Goal: Task Accomplishment & Management: Manage account settings

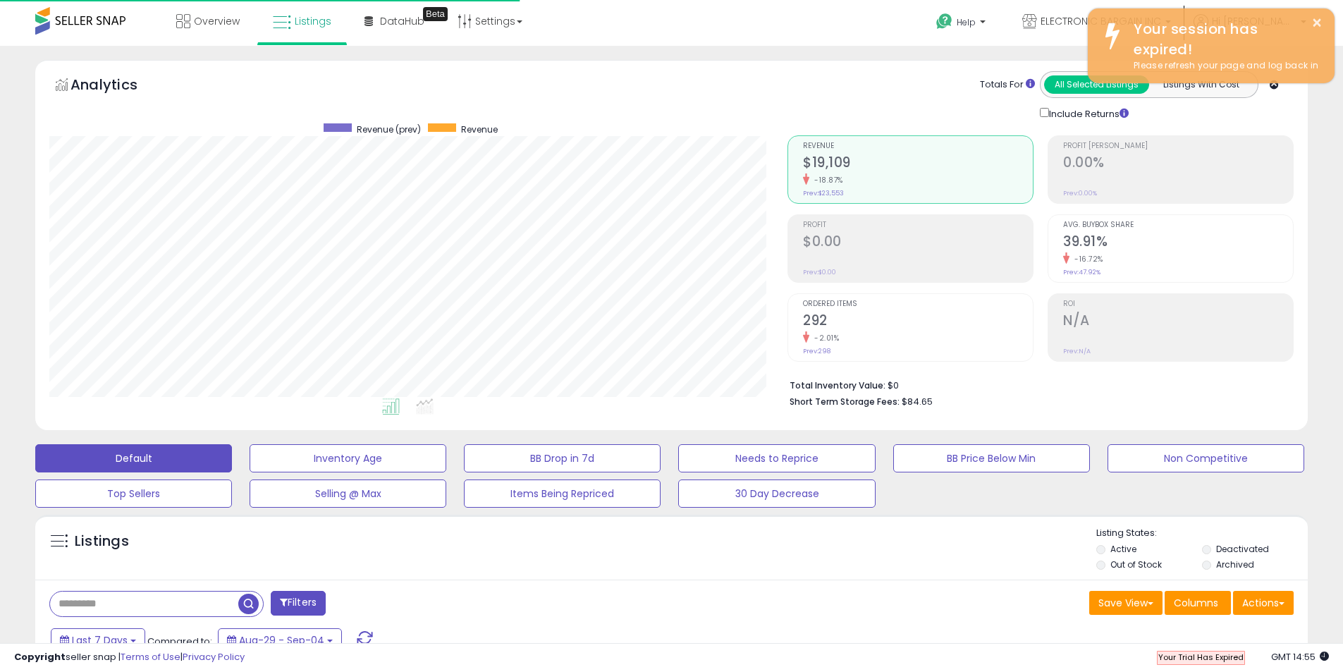
scroll to position [289, 738]
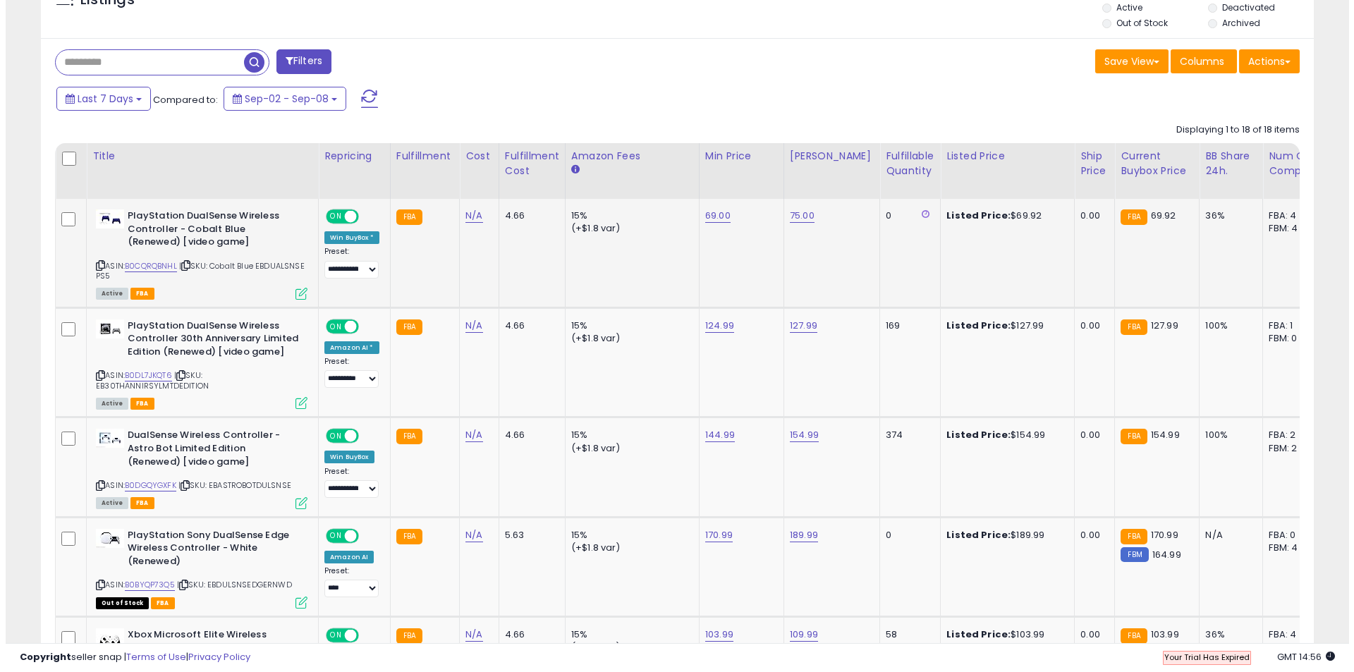
scroll to position [564, 0]
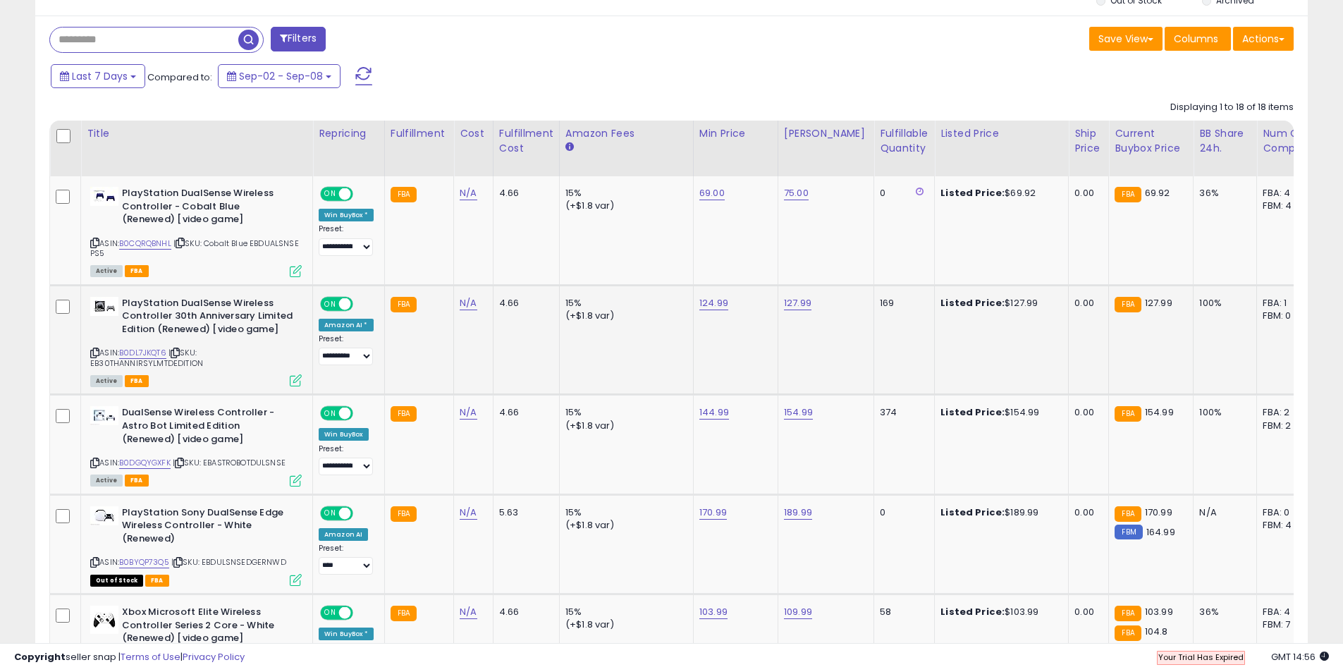
click at [298, 379] on icon at bounding box center [296, 380] width 12 height 12
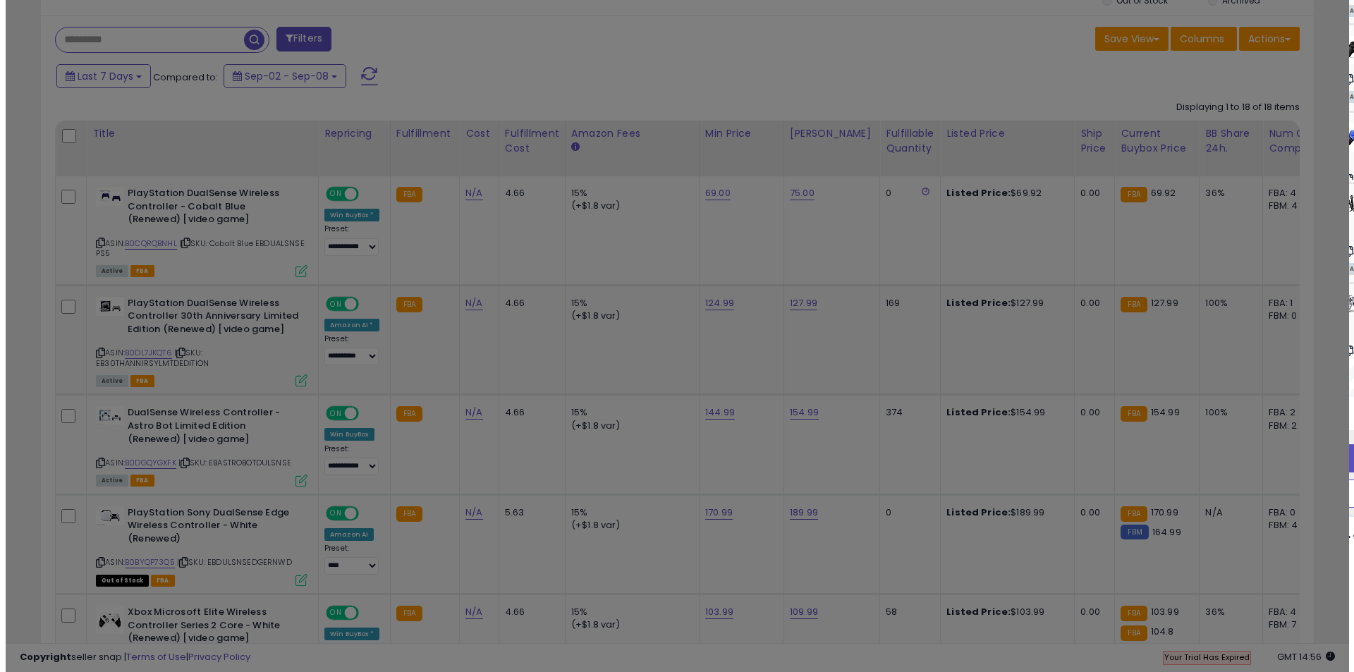
scroll to position [289, 745]
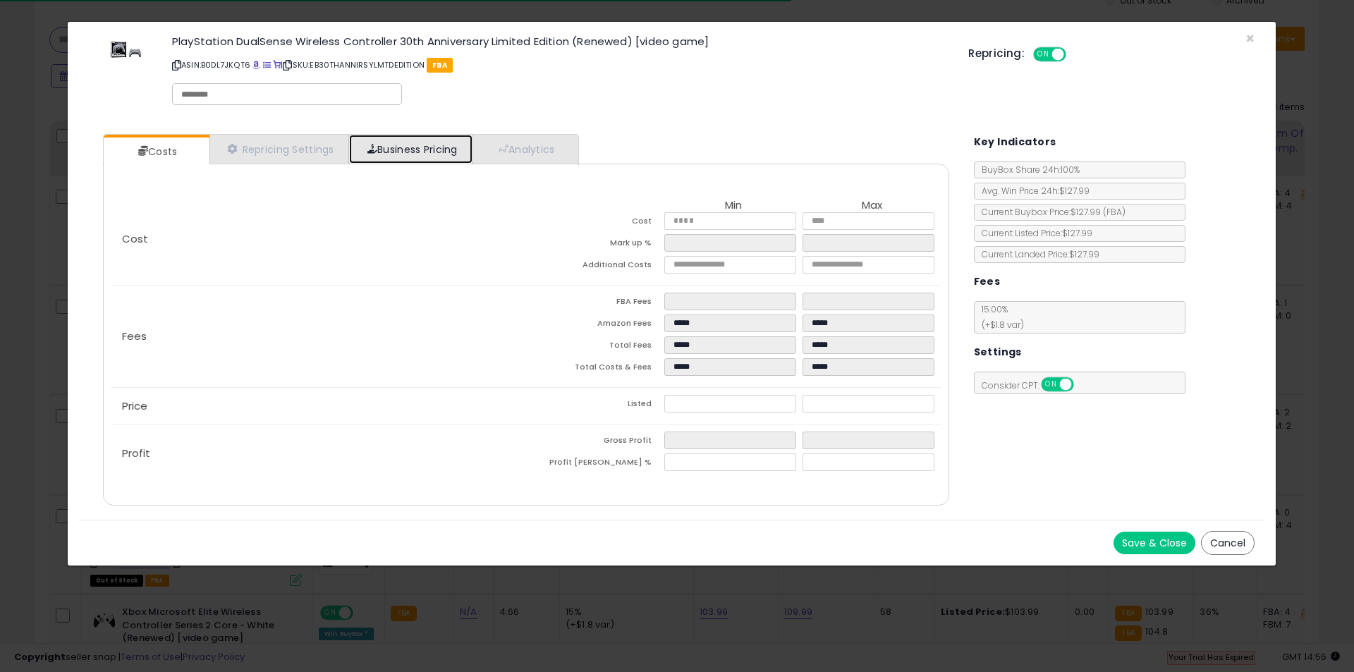
click at [441, 158] on link "Business Pricing" at bounding box center [410, 149] width 123 height 29
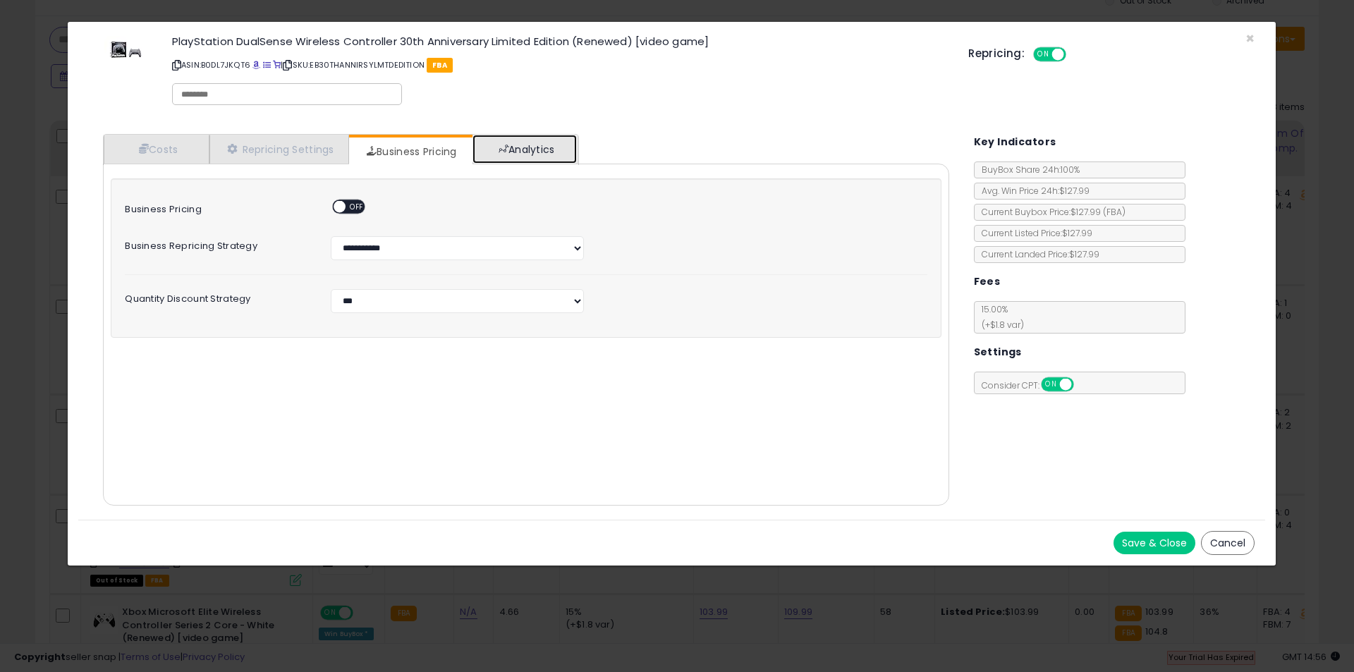
click at [536, 149] on link "Analytics" at bounding box center [525, 149] width 104 height 29
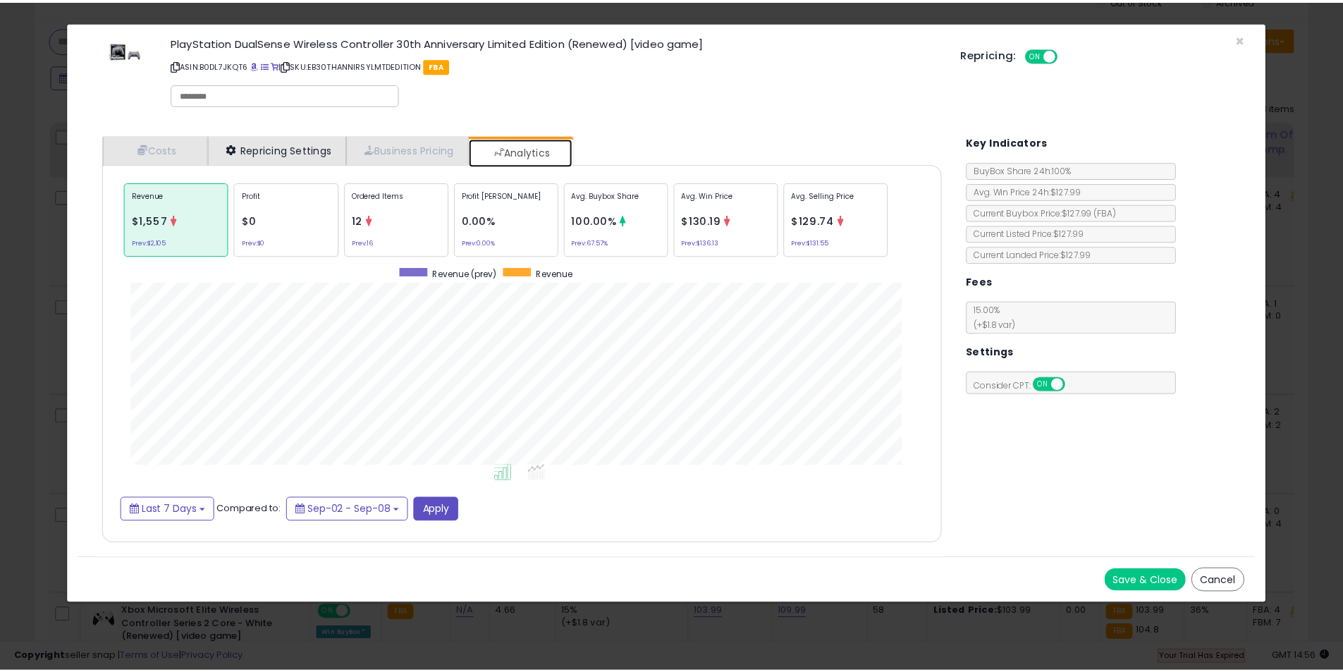
scroll to position [434, 874]
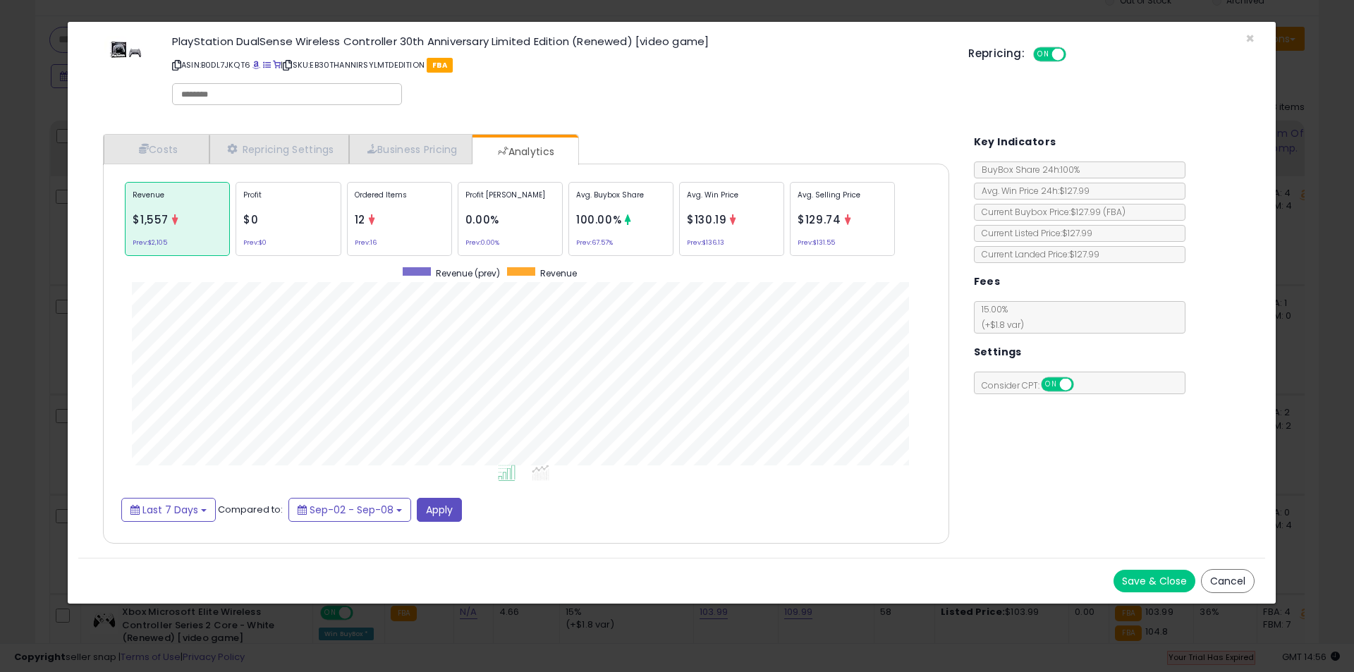
click at [161, 164] on div "Cost Min Max Cost Mark up % Additional Costs Fees" at bounding box center [526, 354] width 846 height 380
click at [179, 141] on link "Costs" at bounding box center [157, 149] width 106 height 29
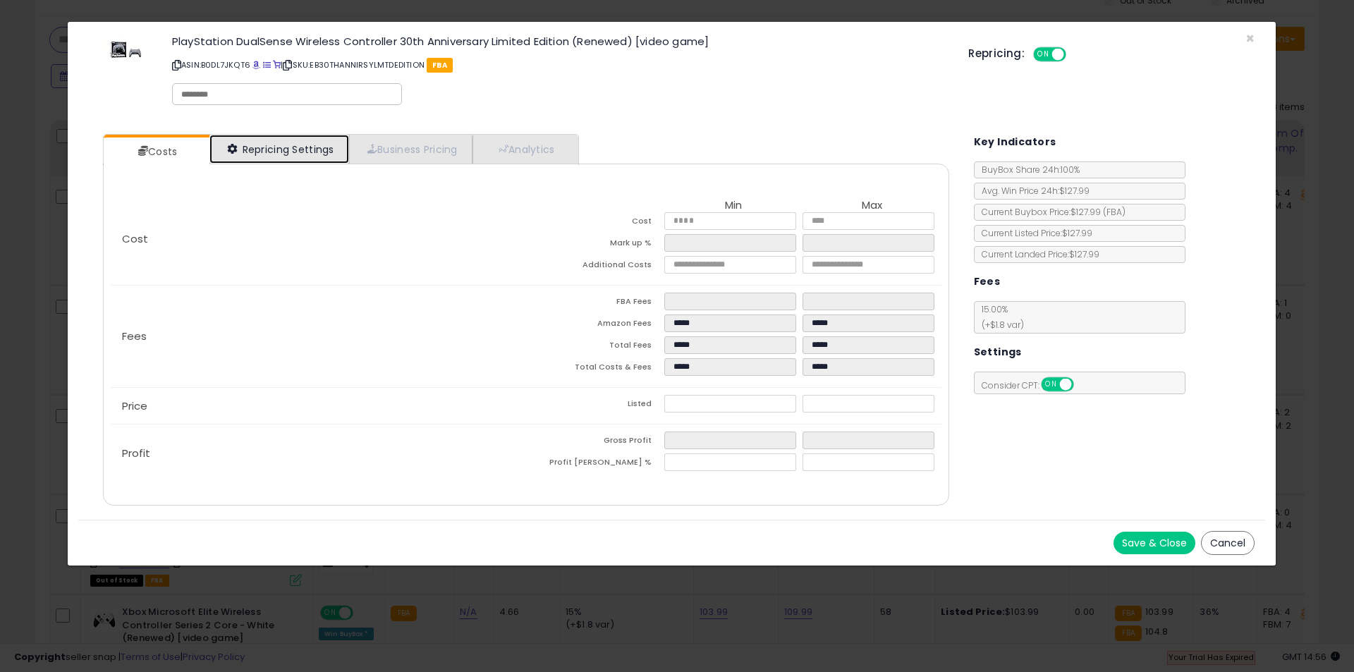
click at [236, 152] on icon at bounding box center [233, 149] width 10 height 10
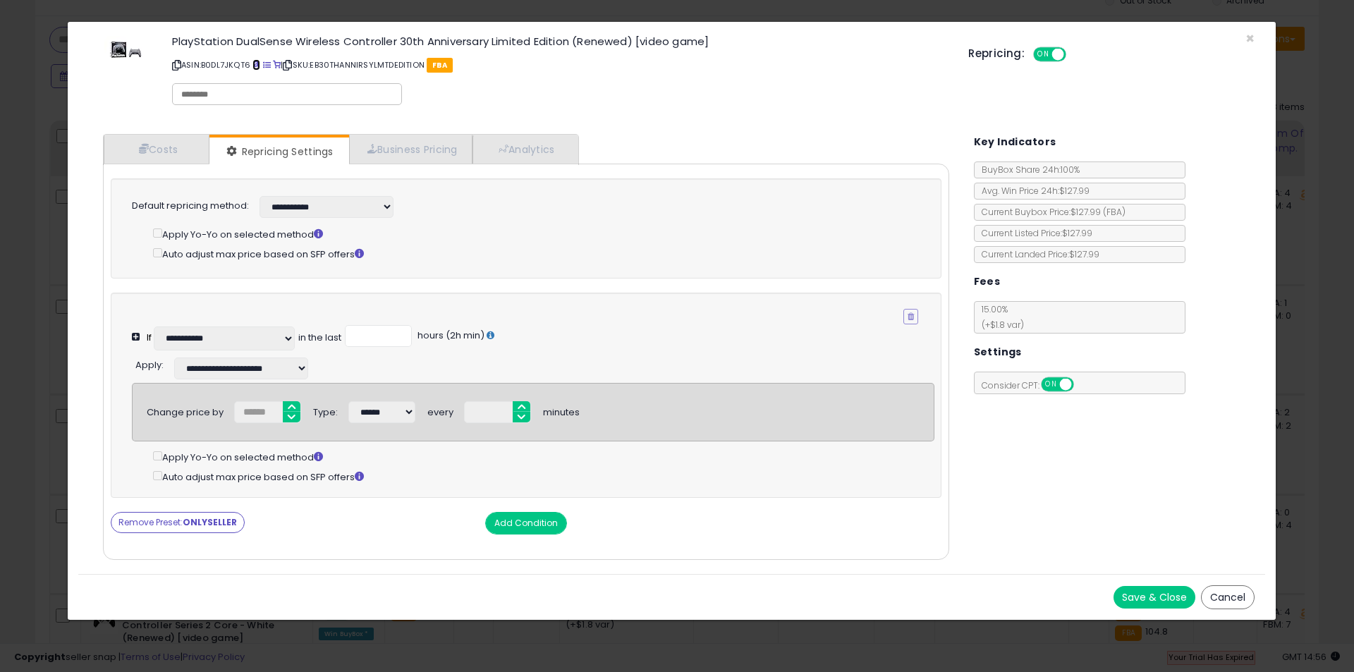
click at [256, 63] on span at bounding box center [256, 65] width 8 height 8
click at [1245, 33] on span "×" at bounding box center [1249, 38] width 9 height 20
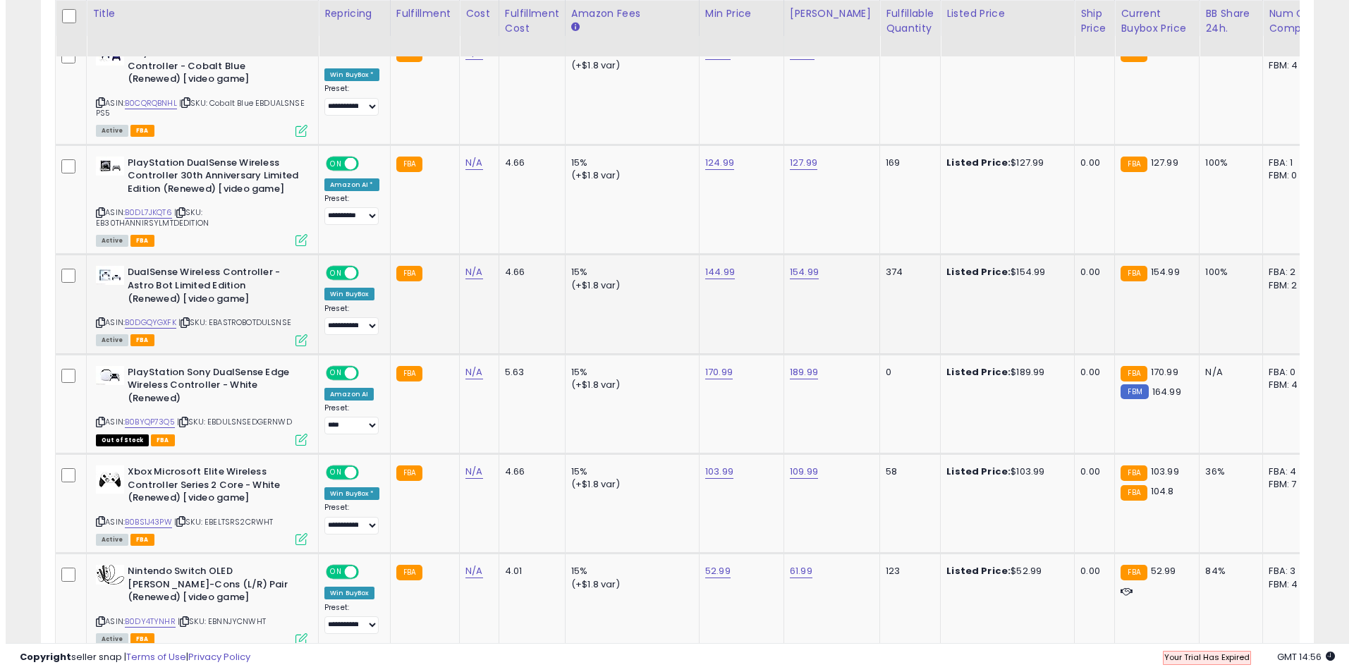
scroll to position [705, 0]
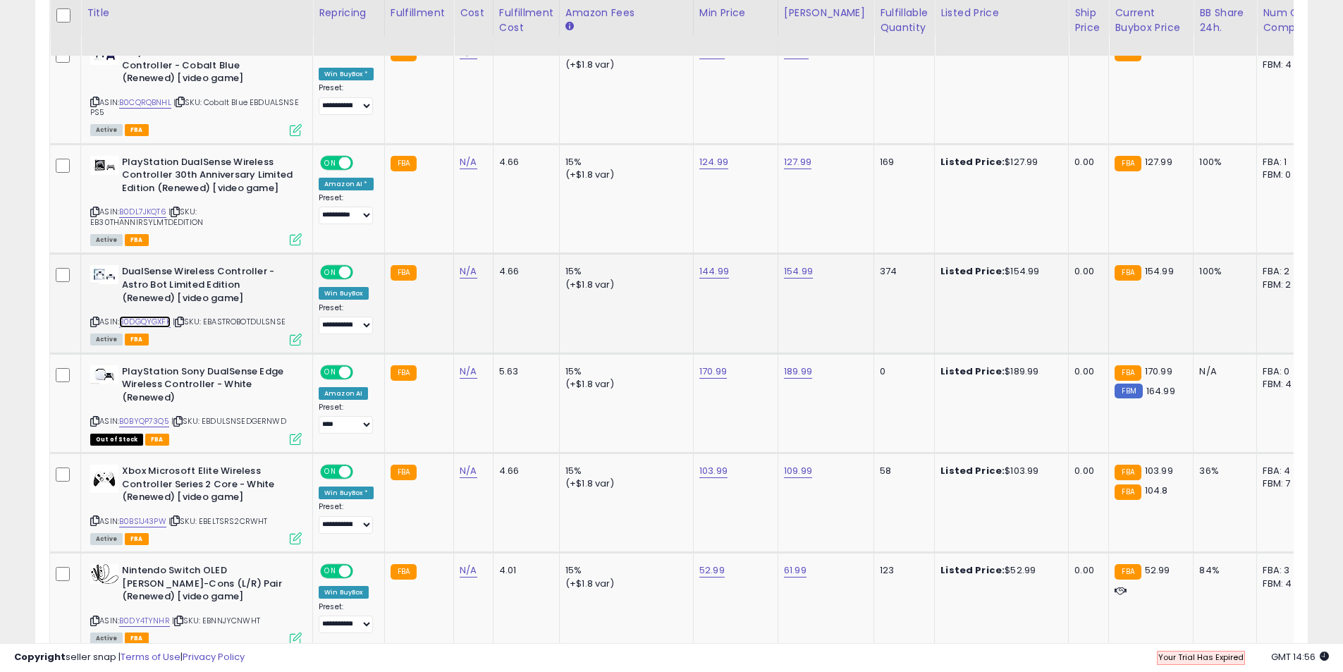
click at [145, 322] on link "B0DGQYGXFK" at bounding box center [144, 322] width 51 height 12
click at [290, 341] on icon at bounding box center [296, 340] width 12 height 12
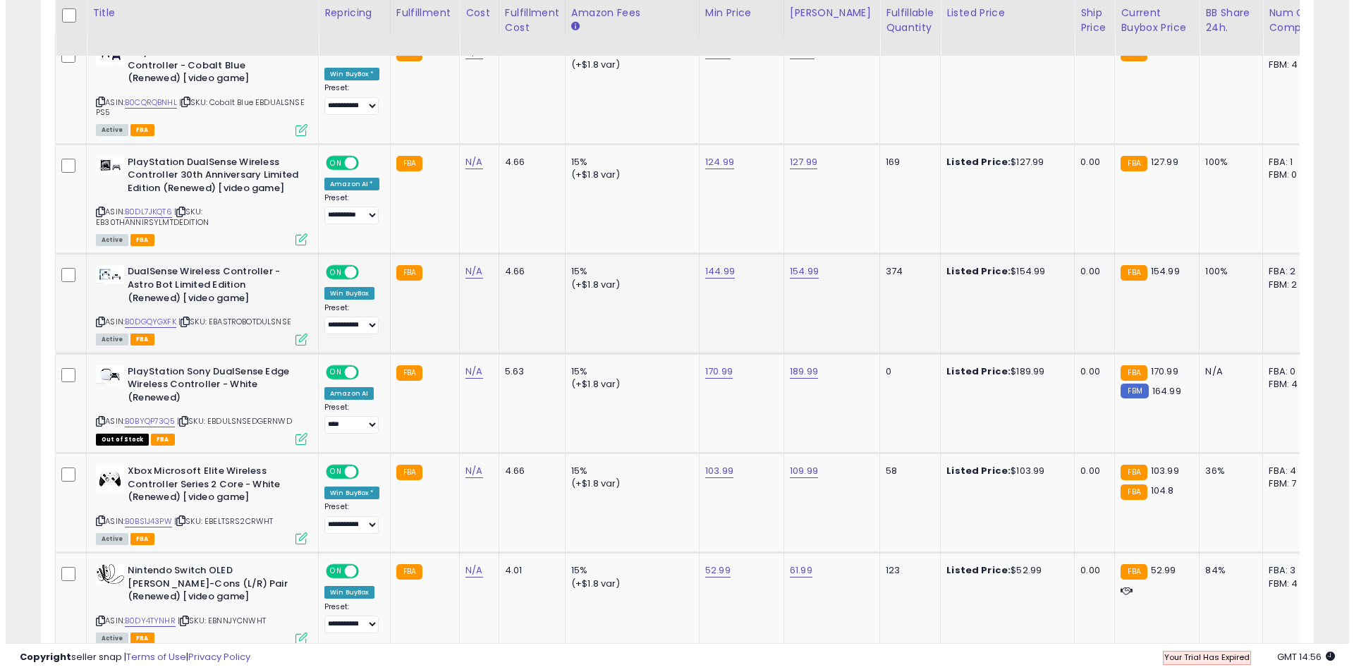
scroll to position [289, 745]
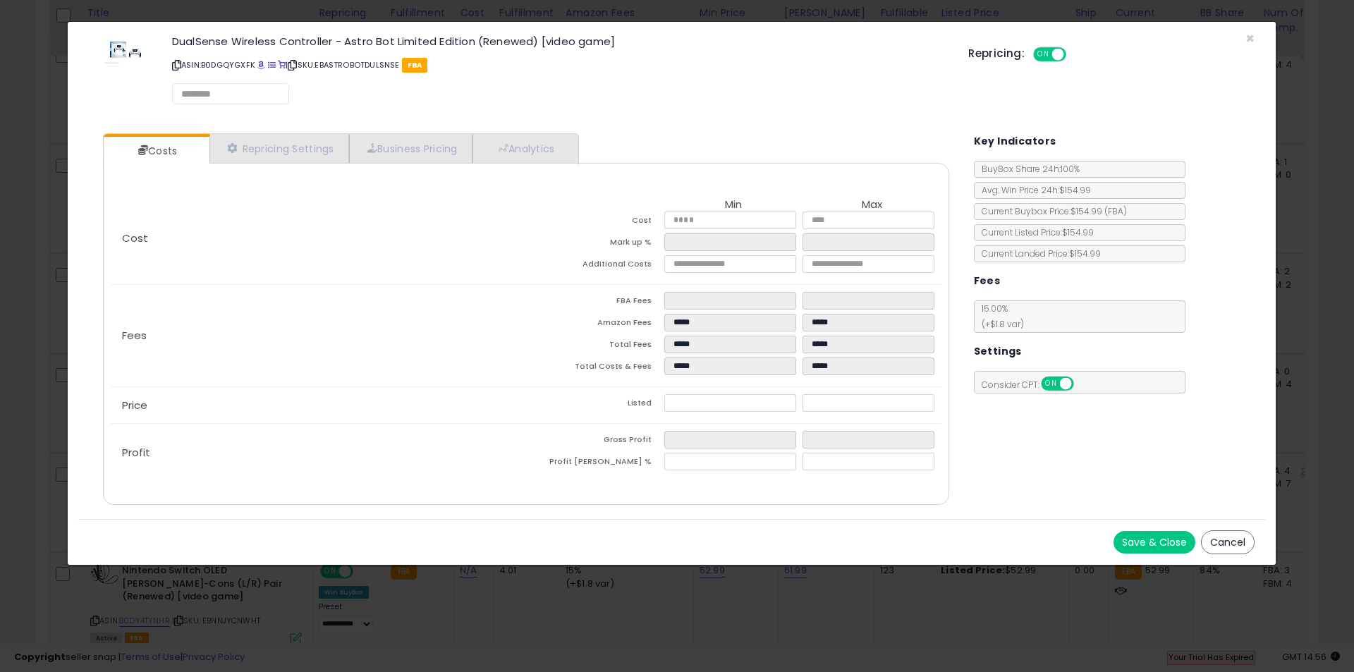
click at [315, 133] on div "Costs Repricing Settings Business Pricing Analytics Cost" at bounding box center [526, 321] width 874 height 396
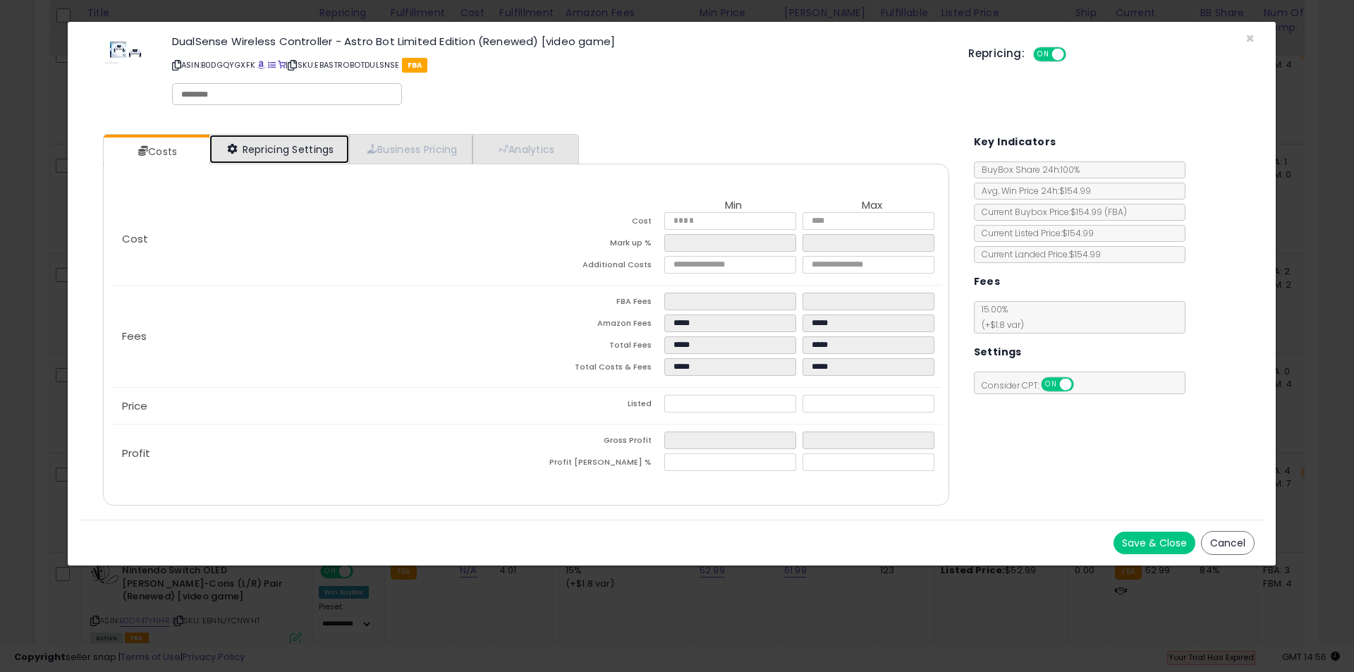
click at [314, 142] on link "Repricing Settings" at bounding box center [279, 149] width 140 height 29
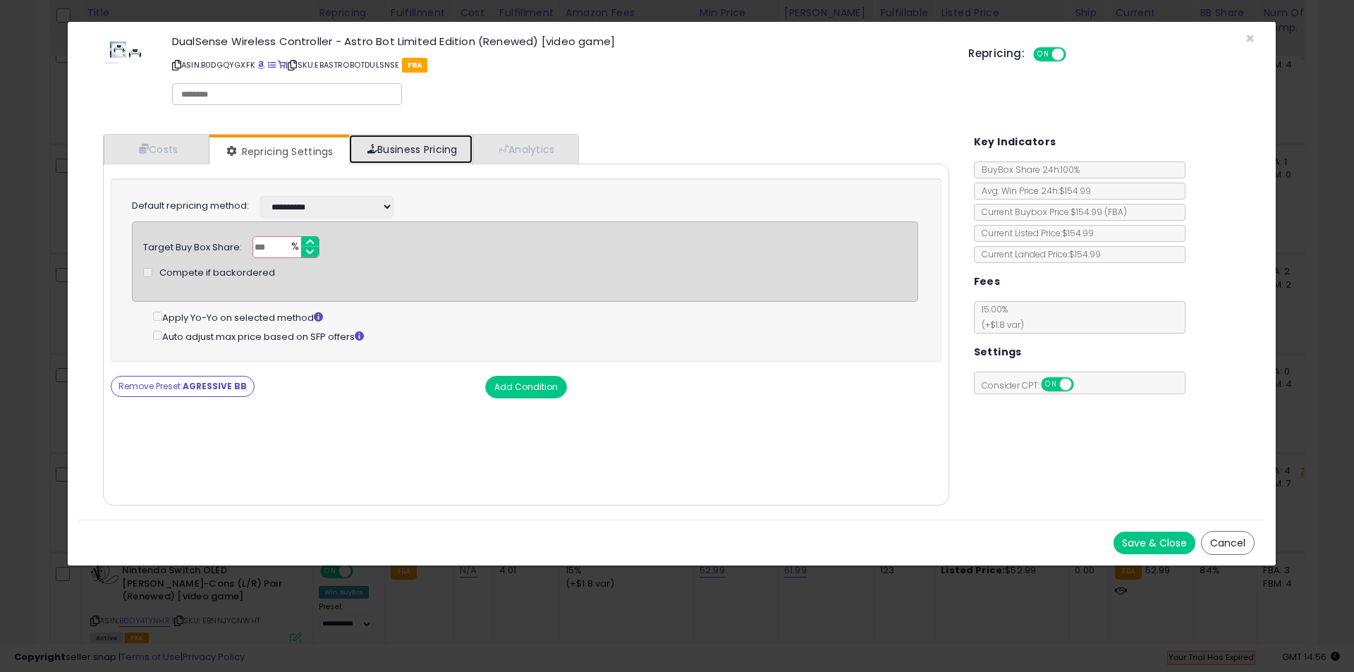
drag, startPoint x: 453, startPoint y: 137, endPoint x: 464, endPoint y: 142, distance: 12.0
click at [453, 138] on link "Business Pricing" at bounding box center [410, 149] width 123 height 29
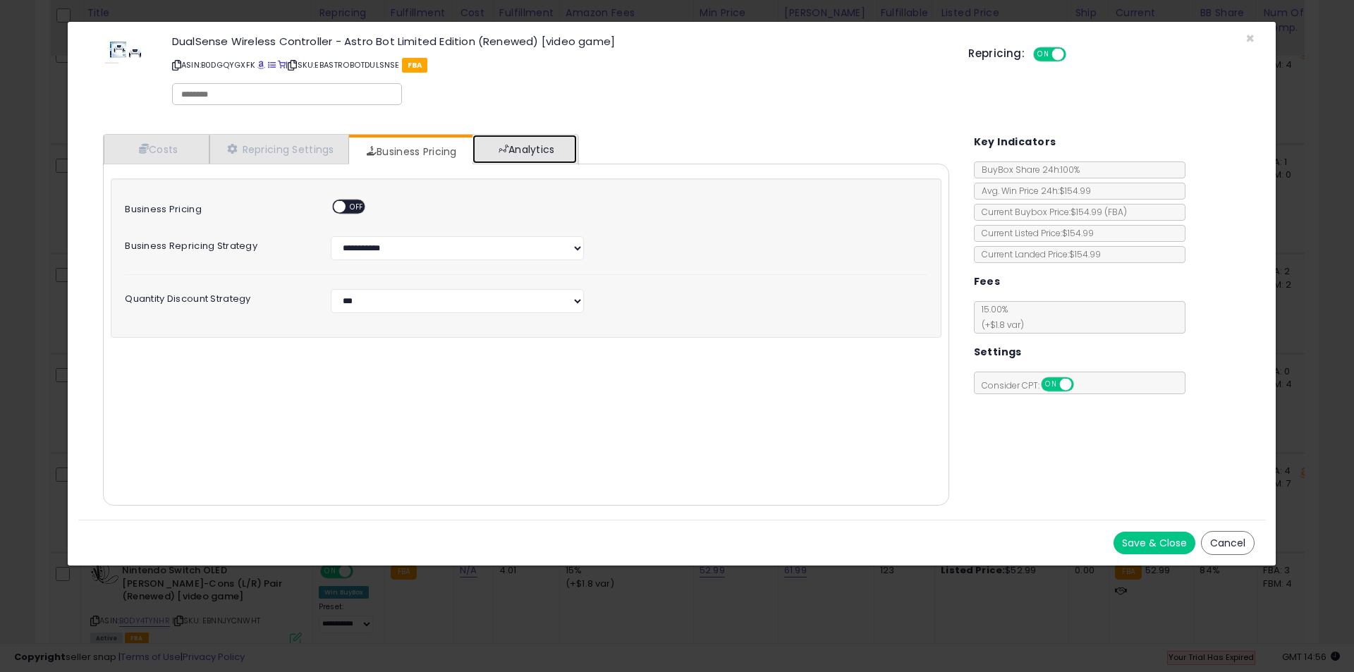
click at [538, 154] on link "Analytics" at bounding box center [525, 149] width 104 height 29
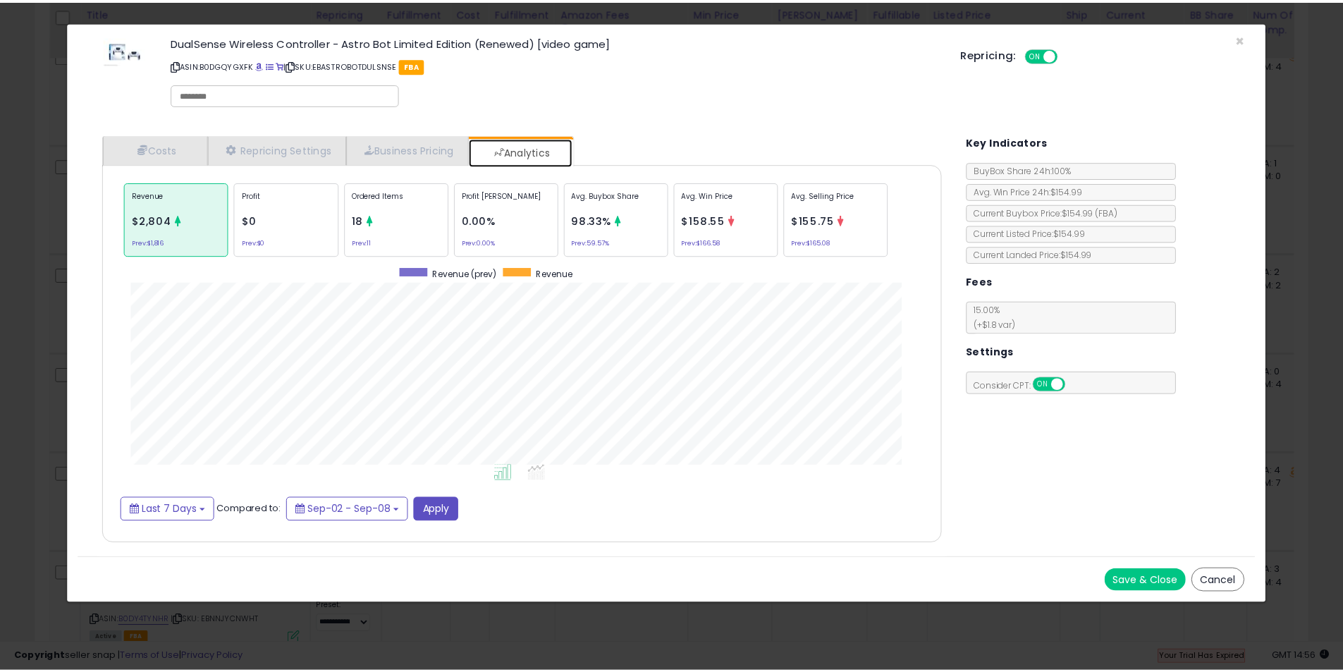
scroll to position [434, 874]
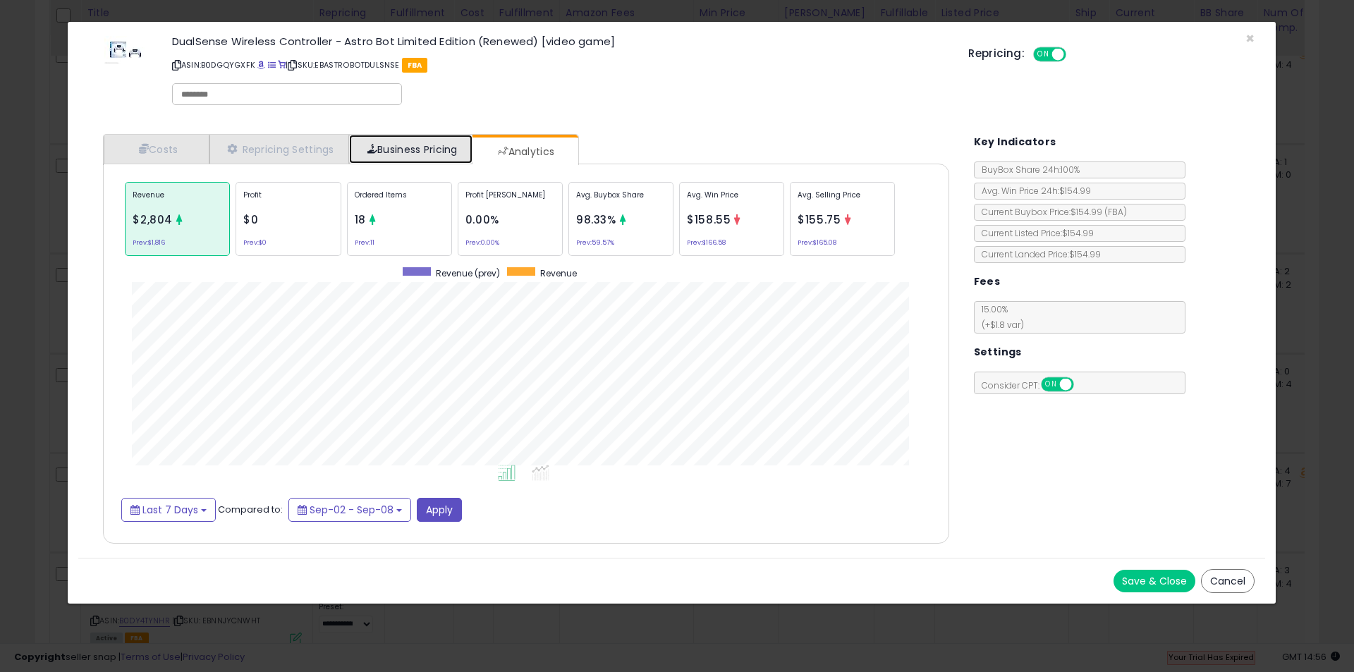
click at [420, 138] on link "Business Pricing" at bounding box center [410, 149] width 123 height 29
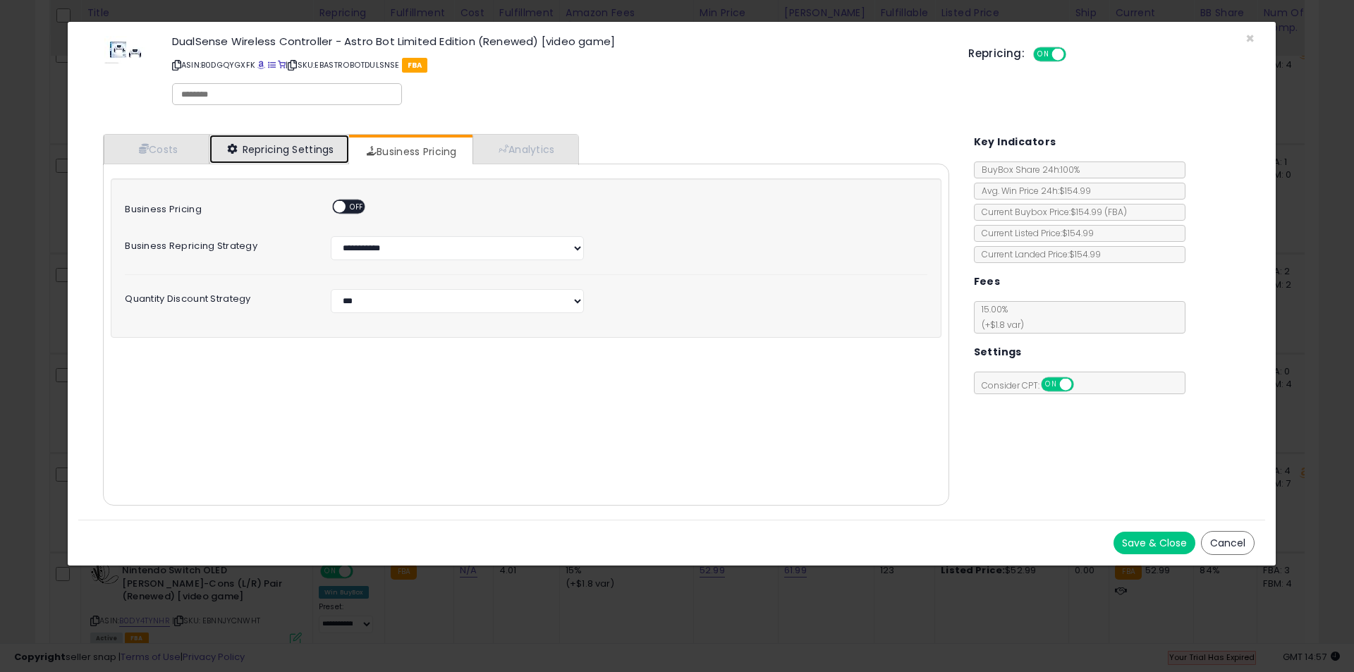
click at [291, 151] on link "Repricing Settings" at bounding box center [279, 149] width 140 height 29
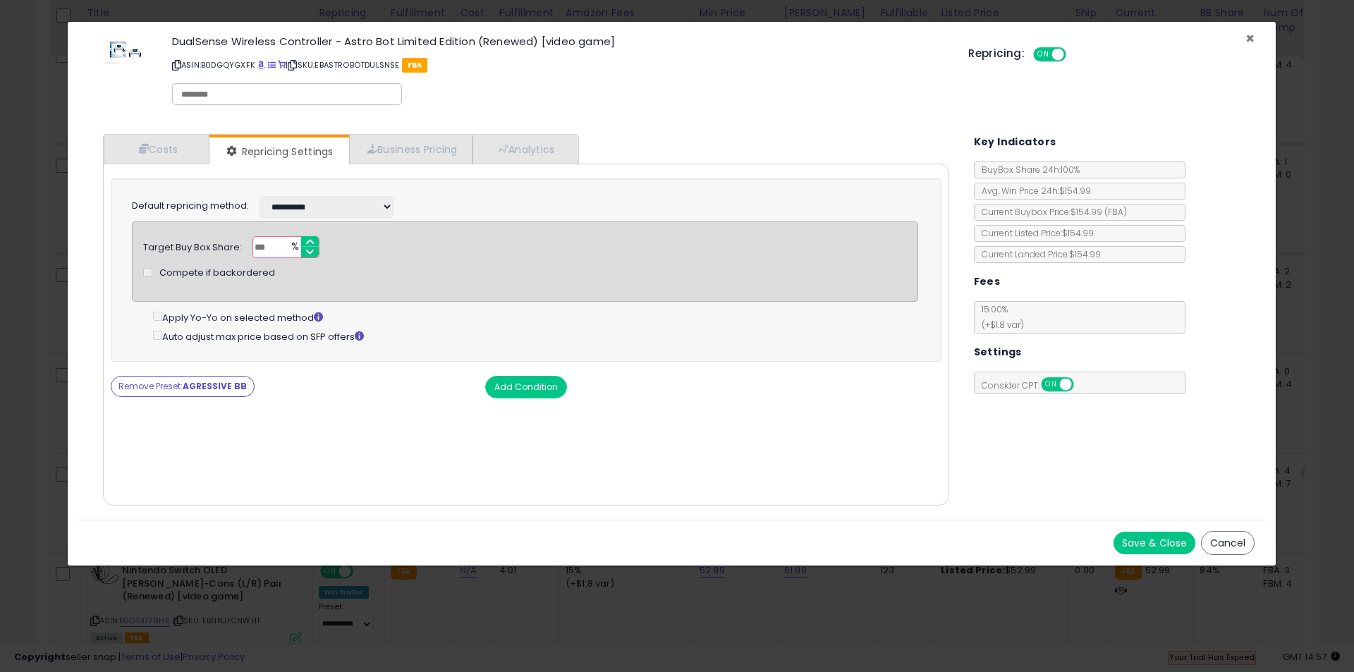
click at [1251, 36] on span "×" at bounding box center [1249, 38] width 9 height 20
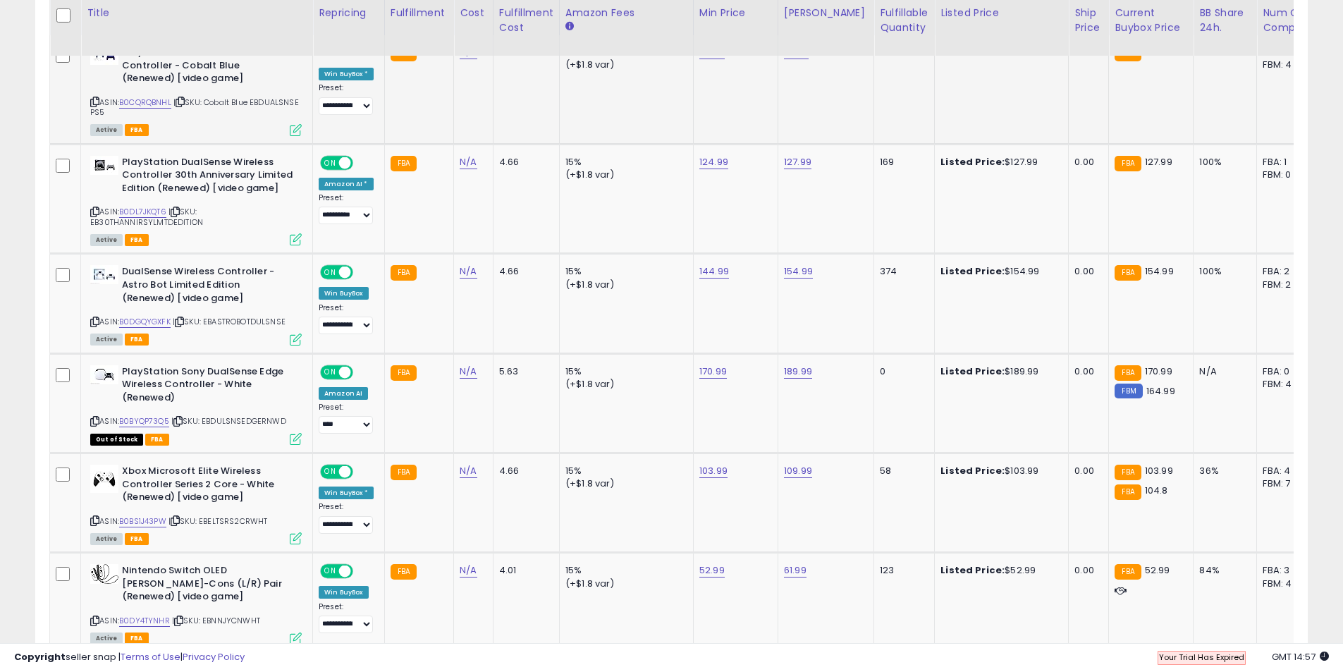
scroll to position [704942, 704493]
click at [795, 269] on link "154.99" at bounding box center [798, 271] width 29 height 14
click at [709, 234] on input "******" at bounding box center [756, 237] width 126 height 24
click at [715, 240] on input "******" at bounding box center [756, 237] width 126 height 24
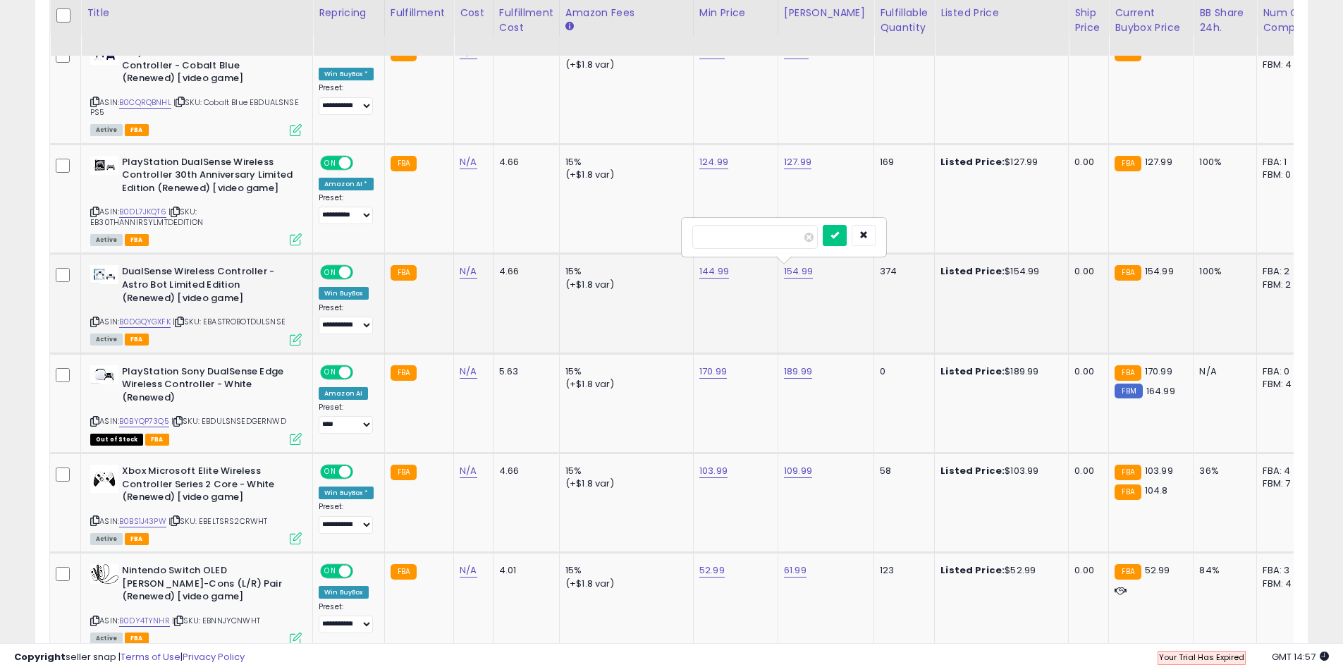
type input "******"
click button "submit" at bounding box center [835, 235] width 24 height 21
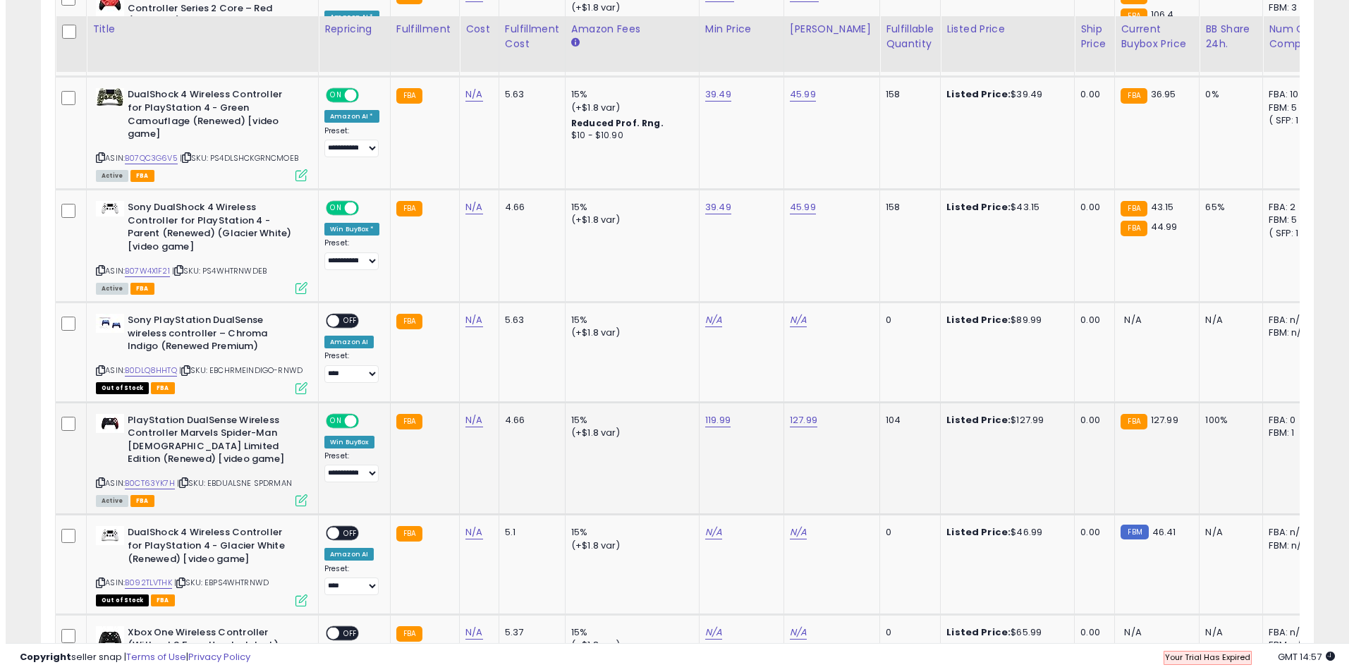
scroll to position [1693, 0]
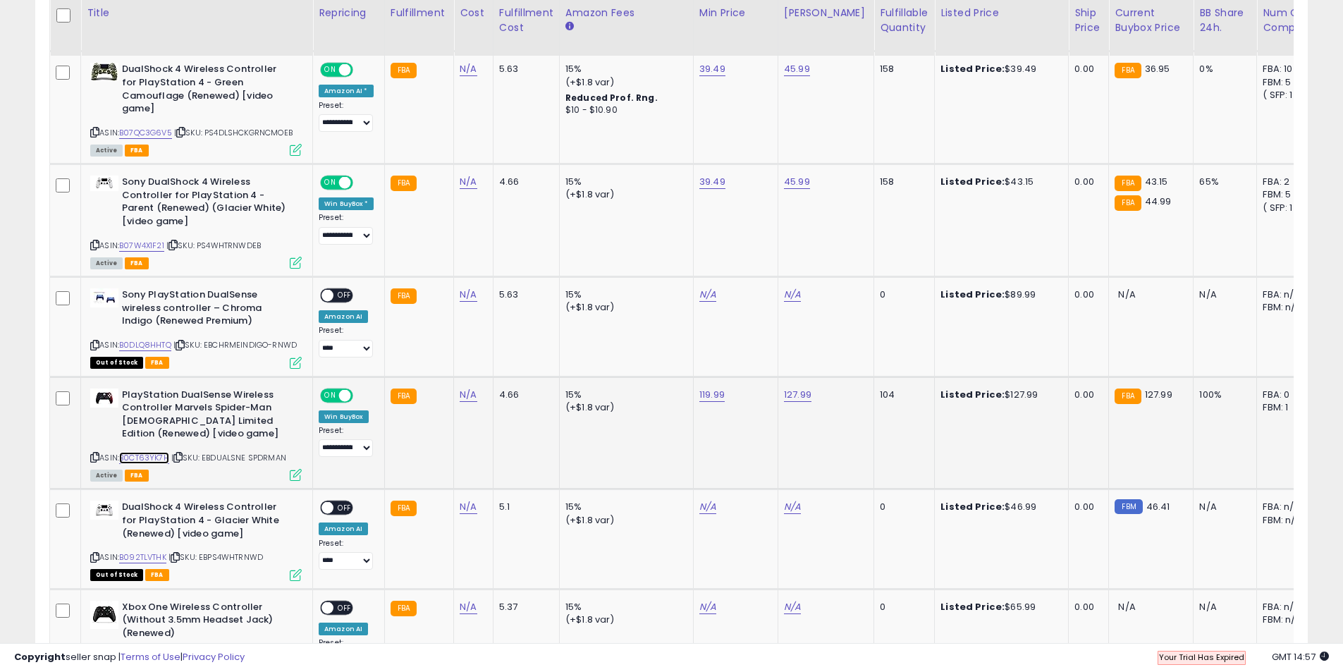
click at [141, 452] on link "B0CT63YK7H" at bounding box center [144, 458] width 50 height 12
click at [295, 469] on icon at bounding box center [296, 475] width 12 height 12
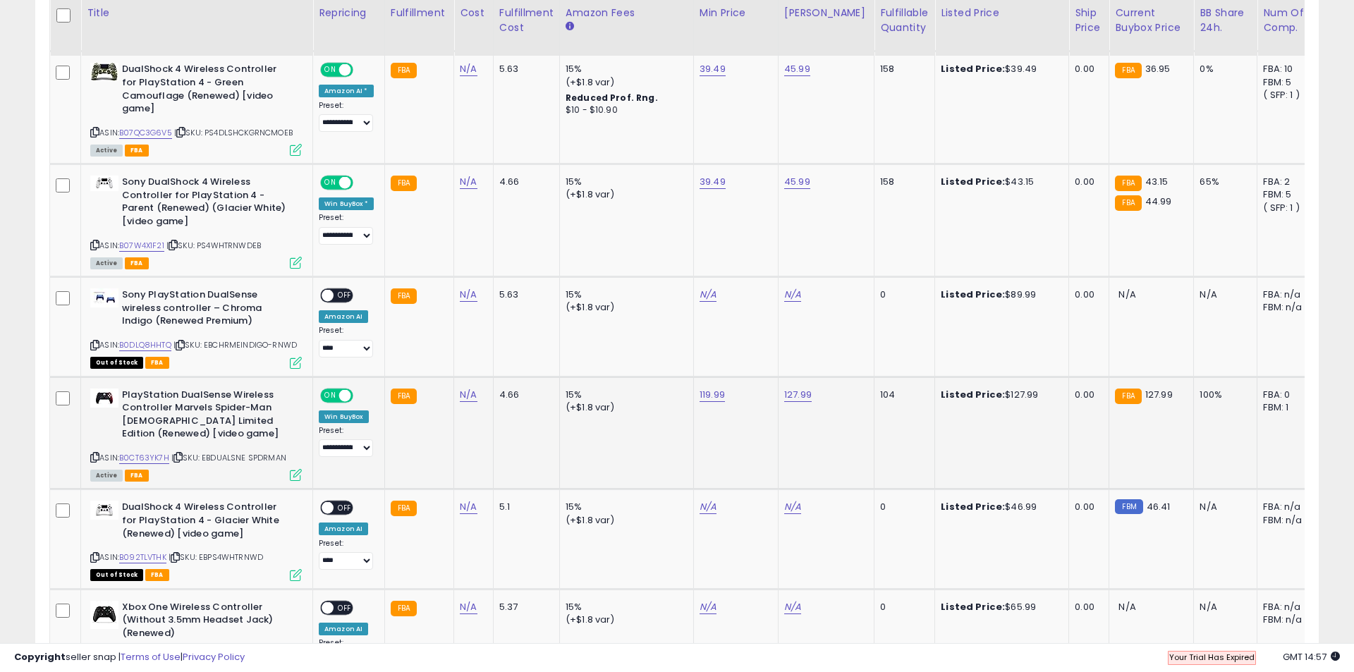
scroll to position [289, 745]
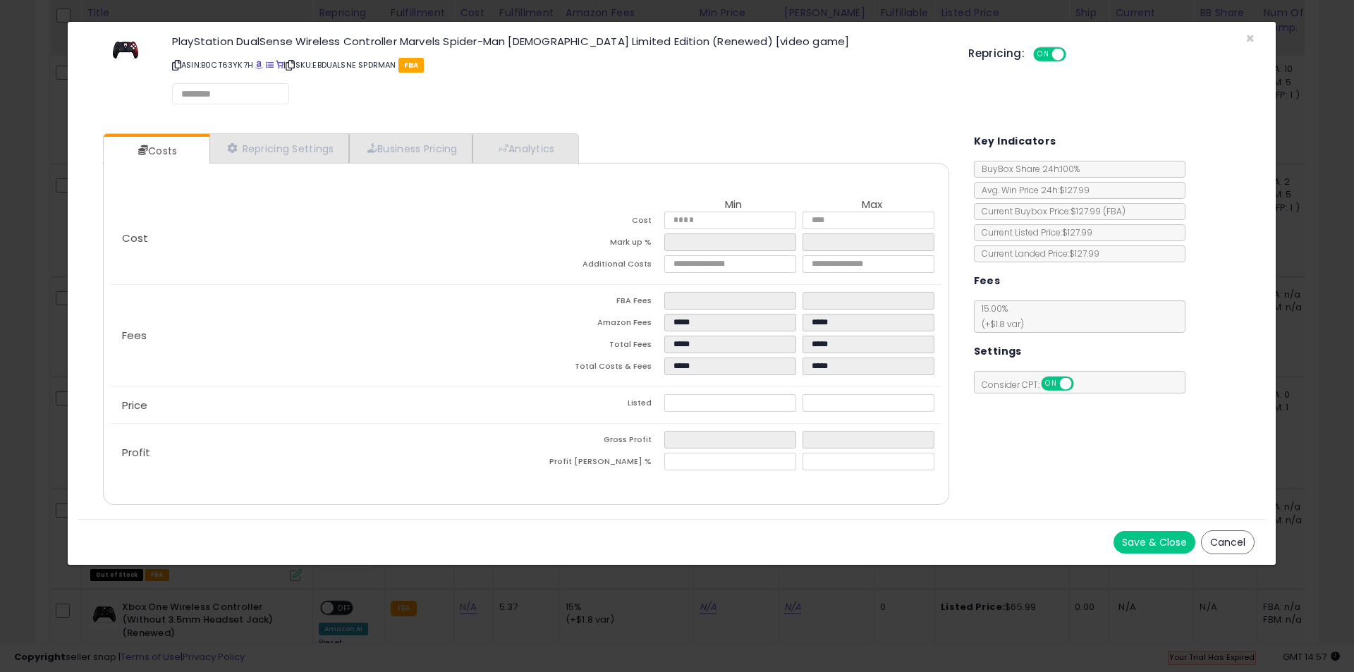
select select "******"
click at [412, 169] on div "Cost Min Max Cost Mark up % Additional Costs Fees" at bounding box center [526, 335] width 846 height 342
click at [332, 161] on link "Repricing Settings" at bounding box center [279, 149] width 140 height 29
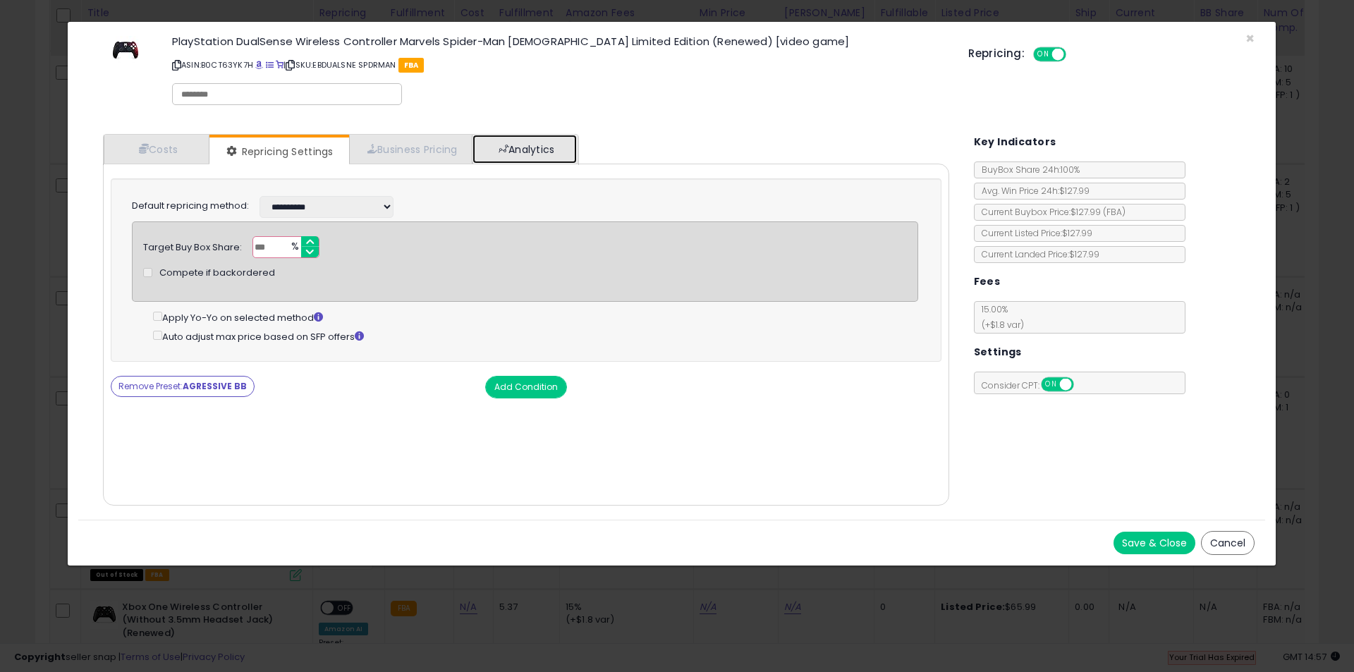
click at [558, 145] on link "Analytics" at bounding box center [525, 149] width 104 height 29
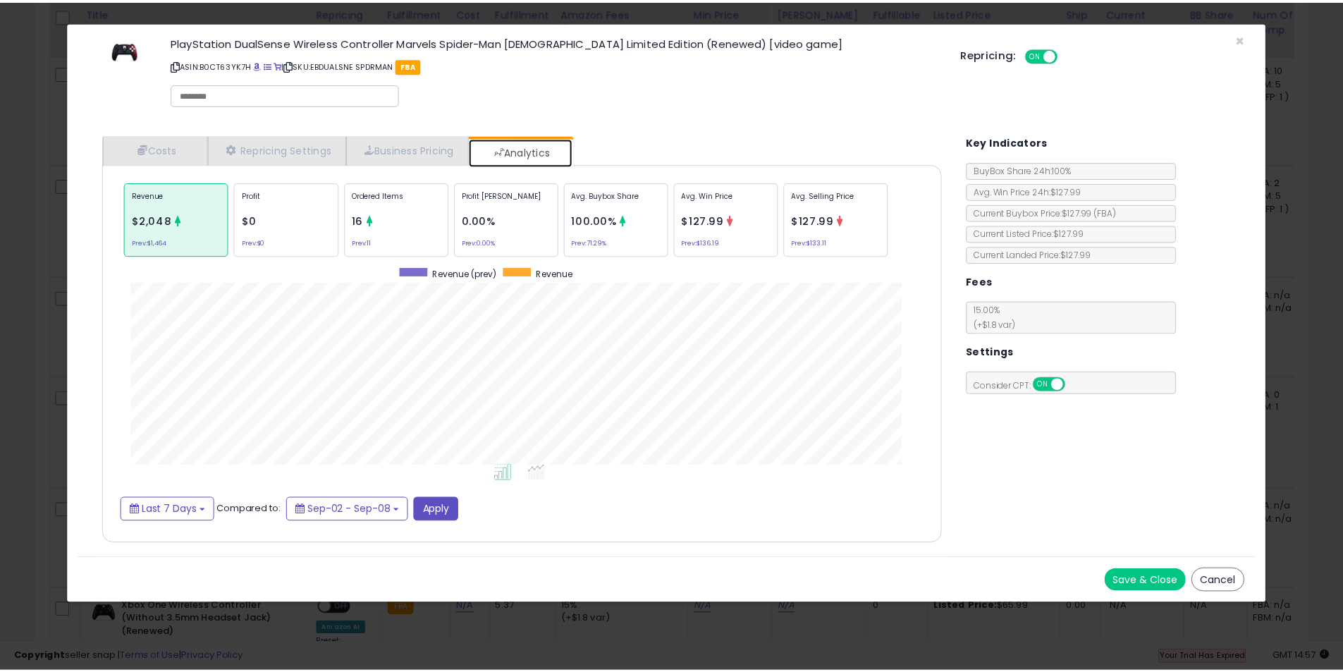
scroll to position [434, 874]
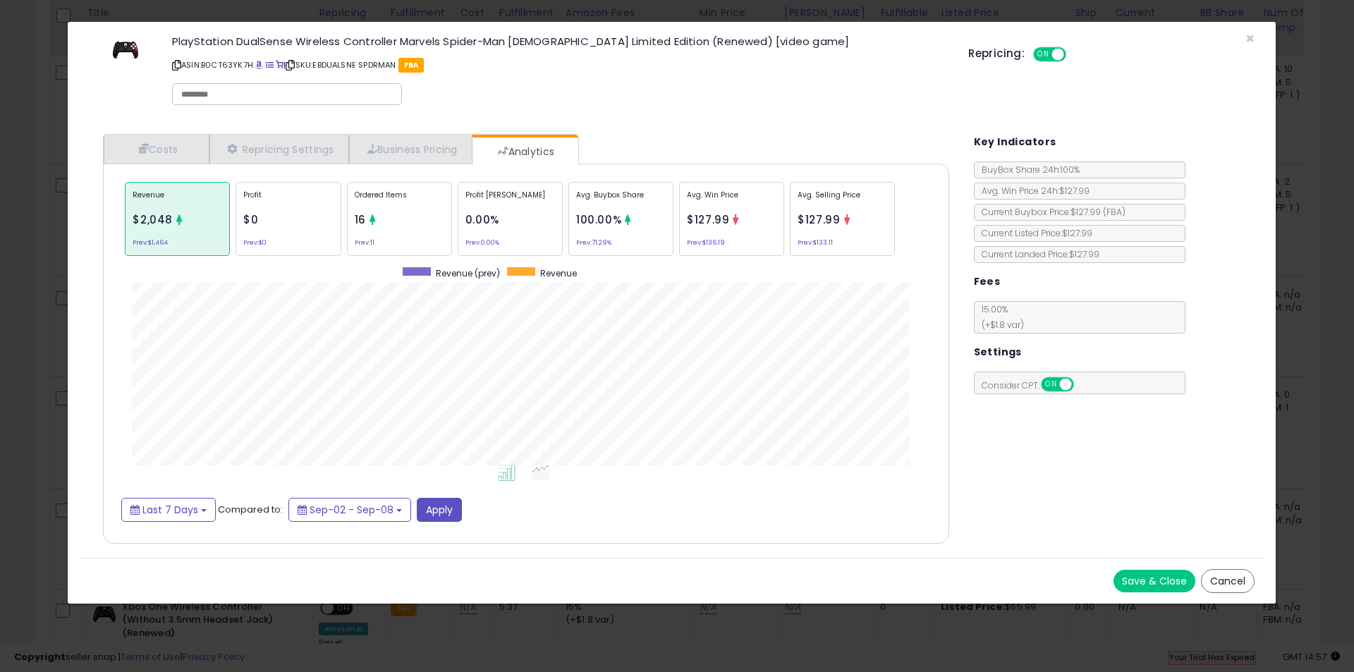
click at [1234, 579] on button "Cancel" at bounding box center [1228, 581] width 54 height 24
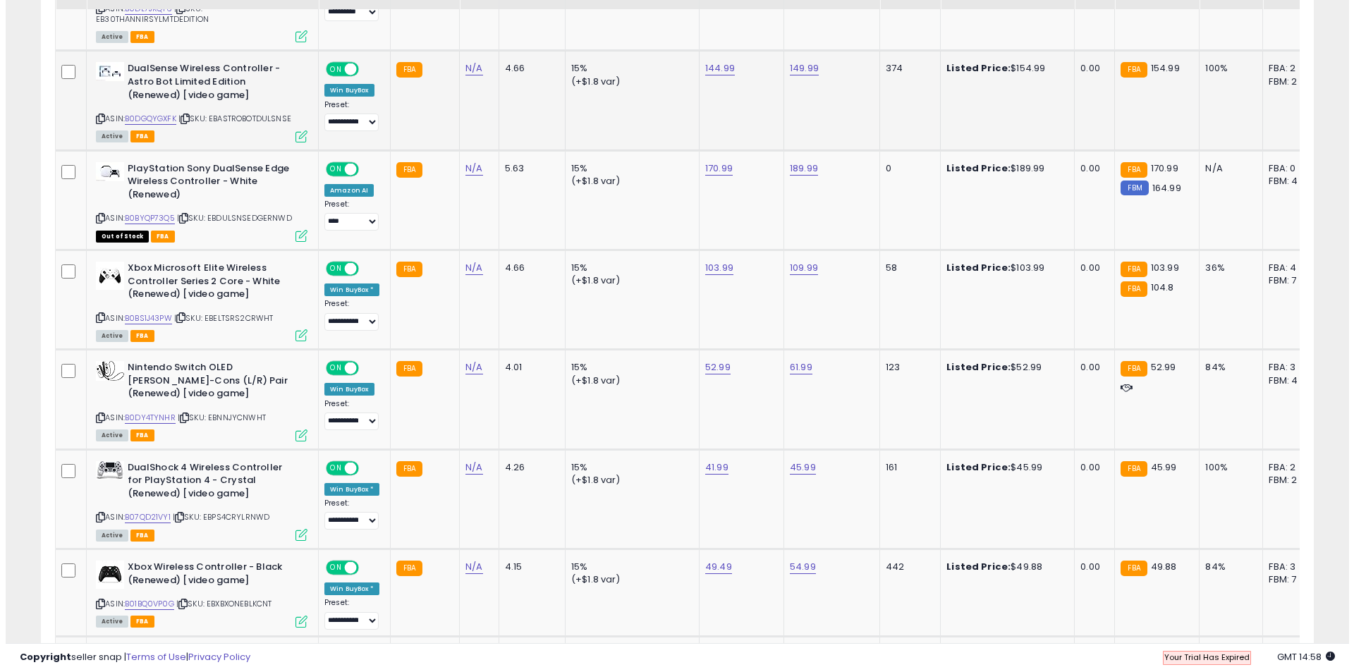
scroll to position [917, 0]
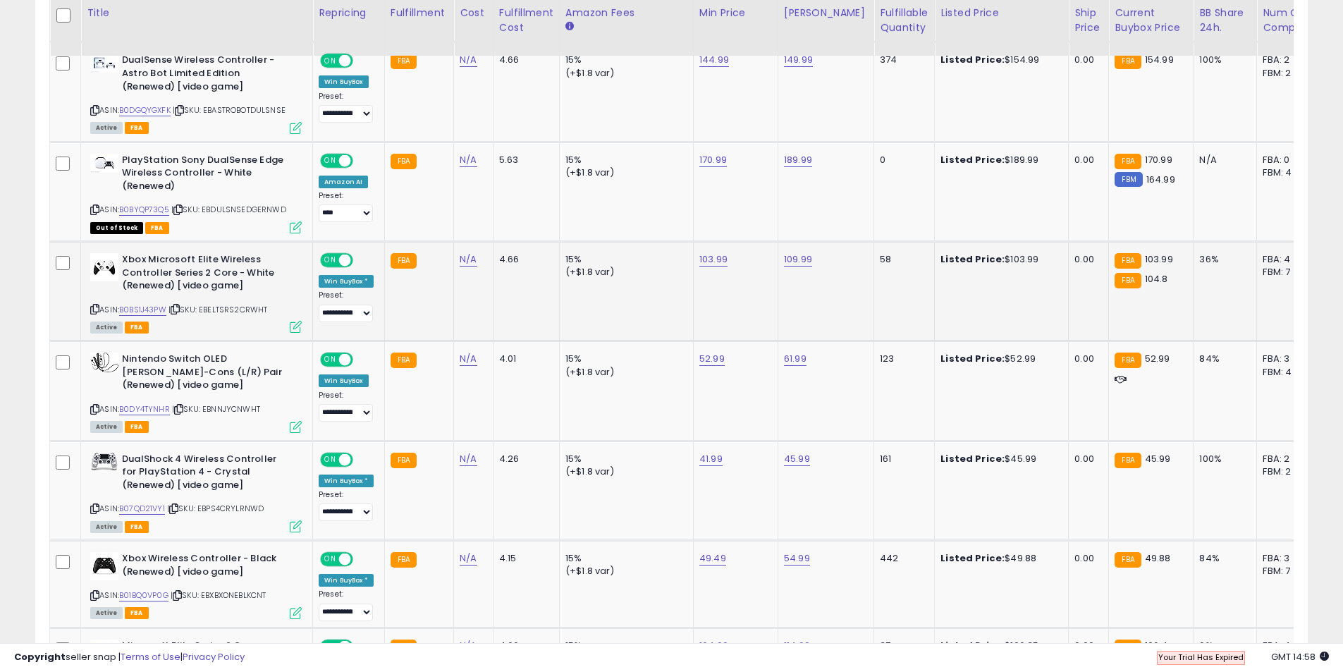
click at [291, 328] on icon at bounding box center [296, 327] width 12 height 12
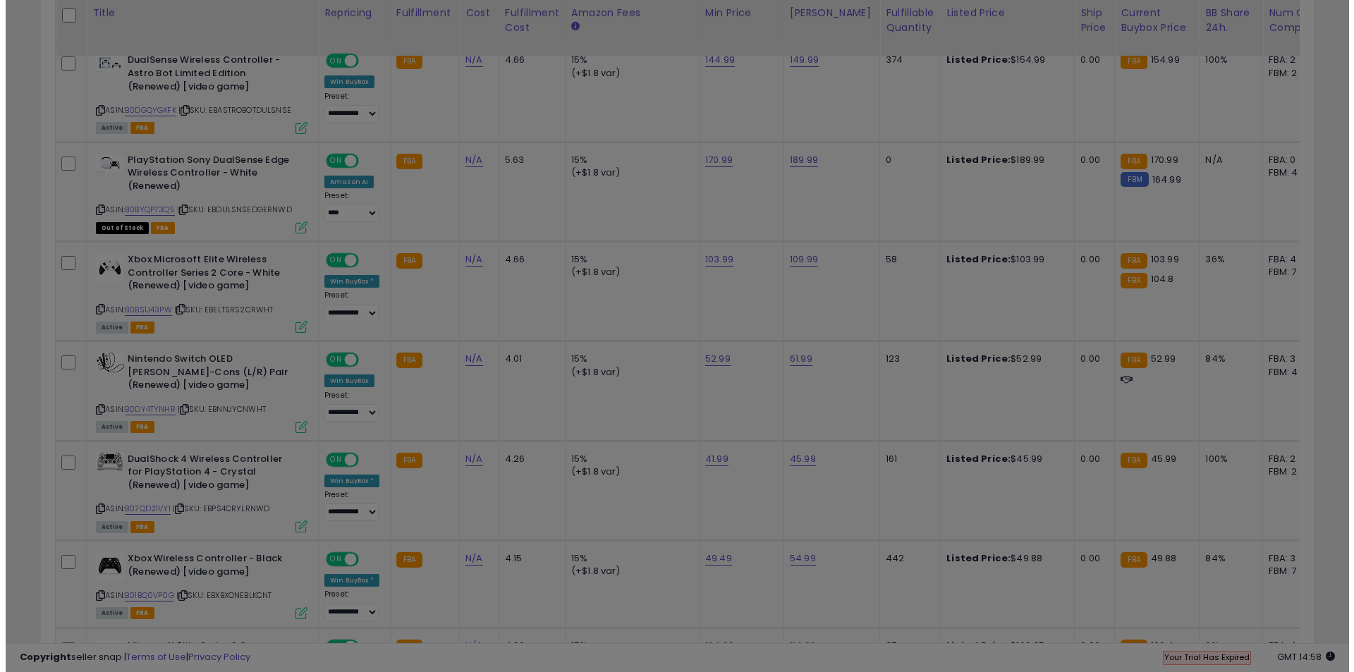
scroll to position [289, 745]
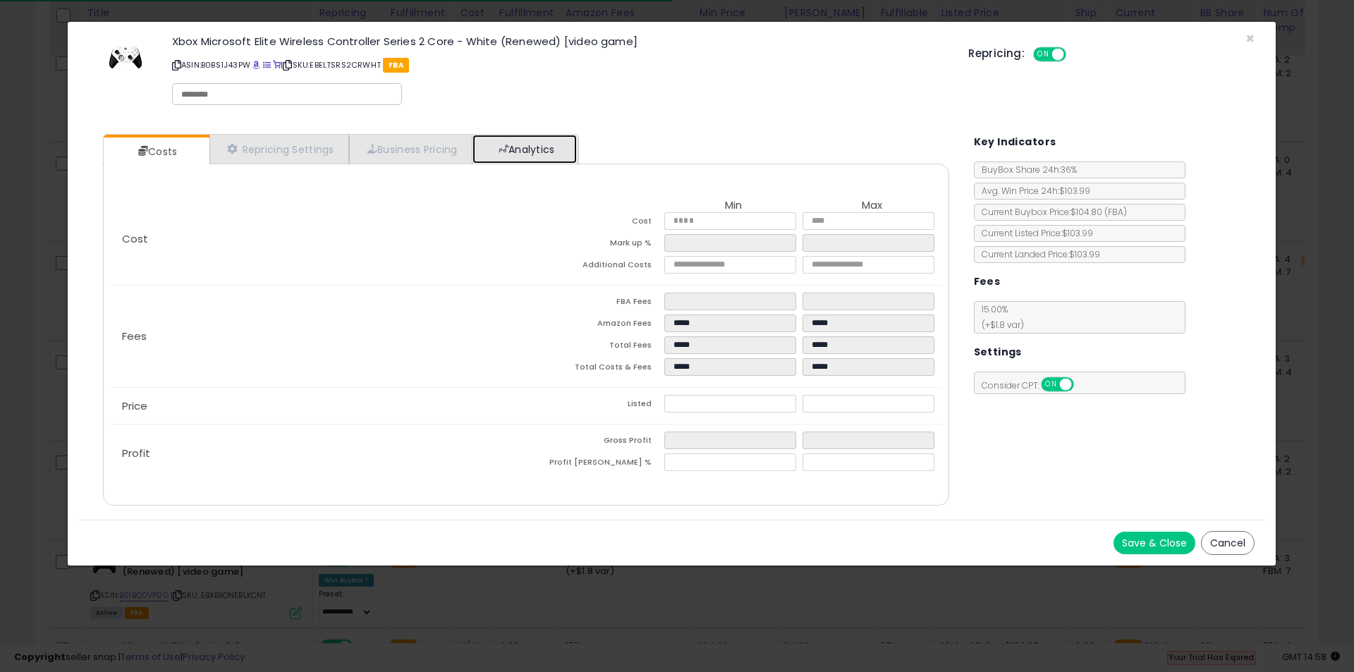
click at [508, 146] on span at bounding box center [504, 149] width 10 height 10
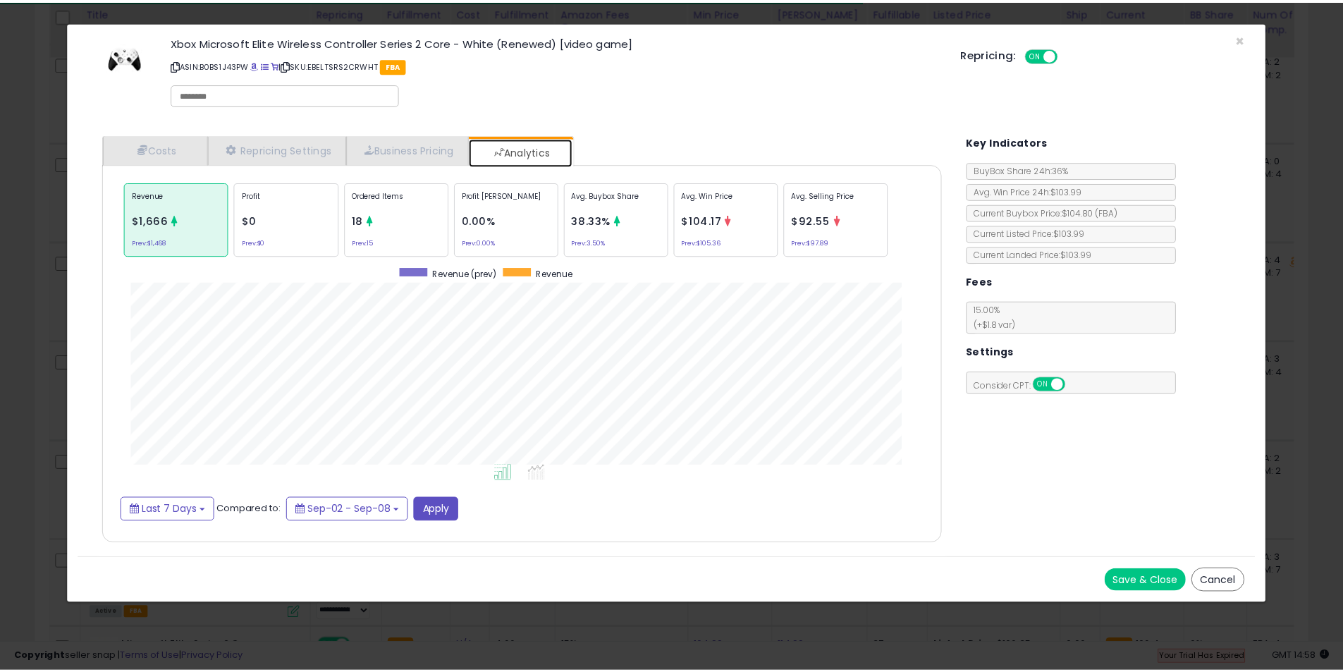
scroll to position [434, 874]
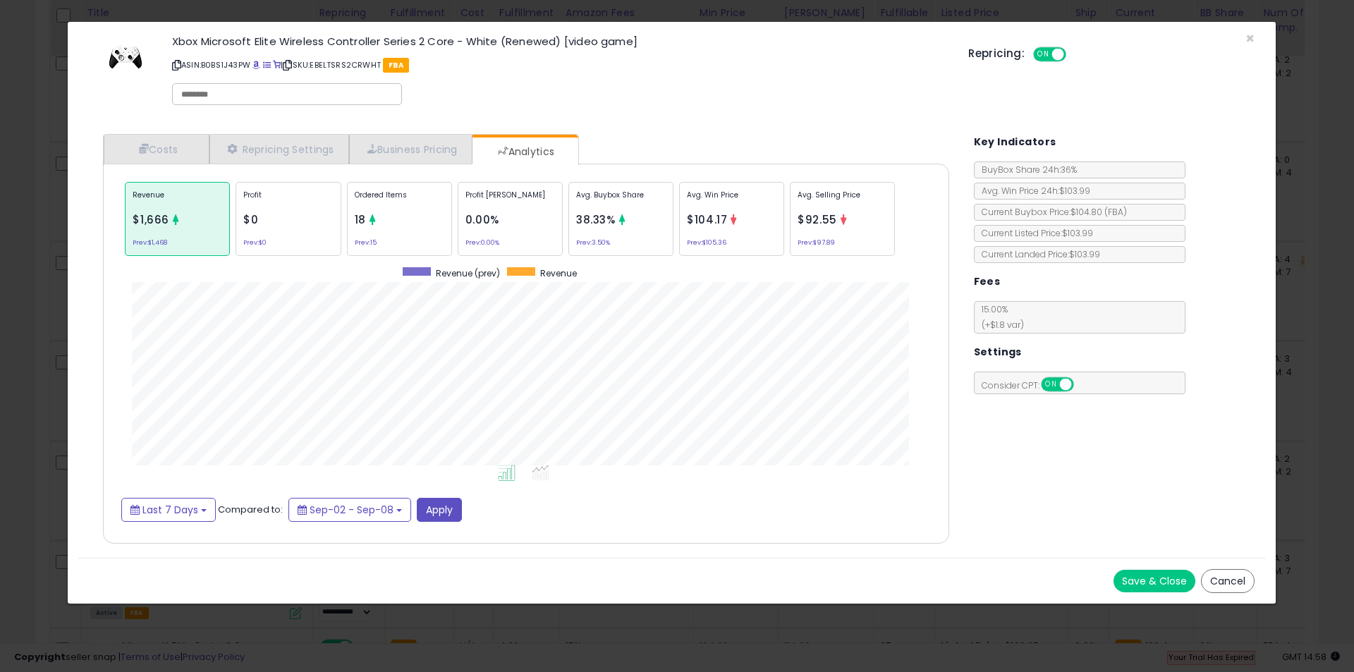
click at [1246, 42] on div "Repricing: ON OFF" at bounding box center [1111, 52] width 286 height 20
click at [1248, 31] on span "×" at bounding box center [1249, 38] width 9 height 20
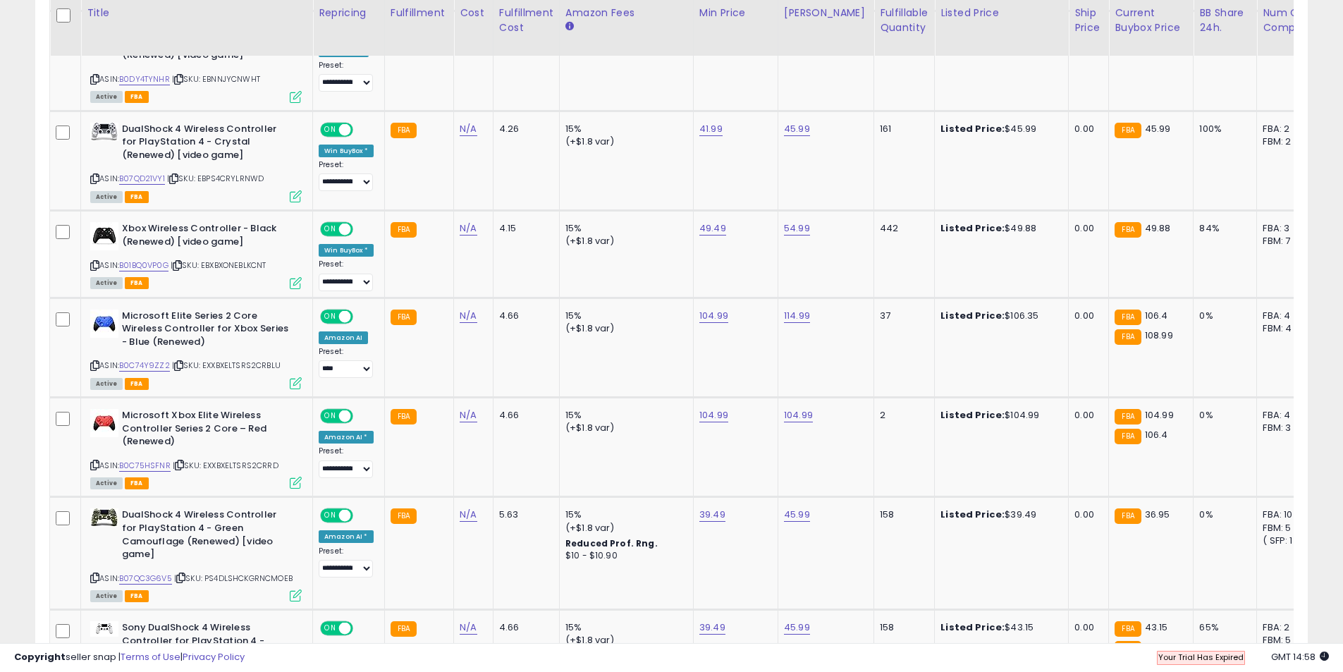
scroll to position [1269, 0]
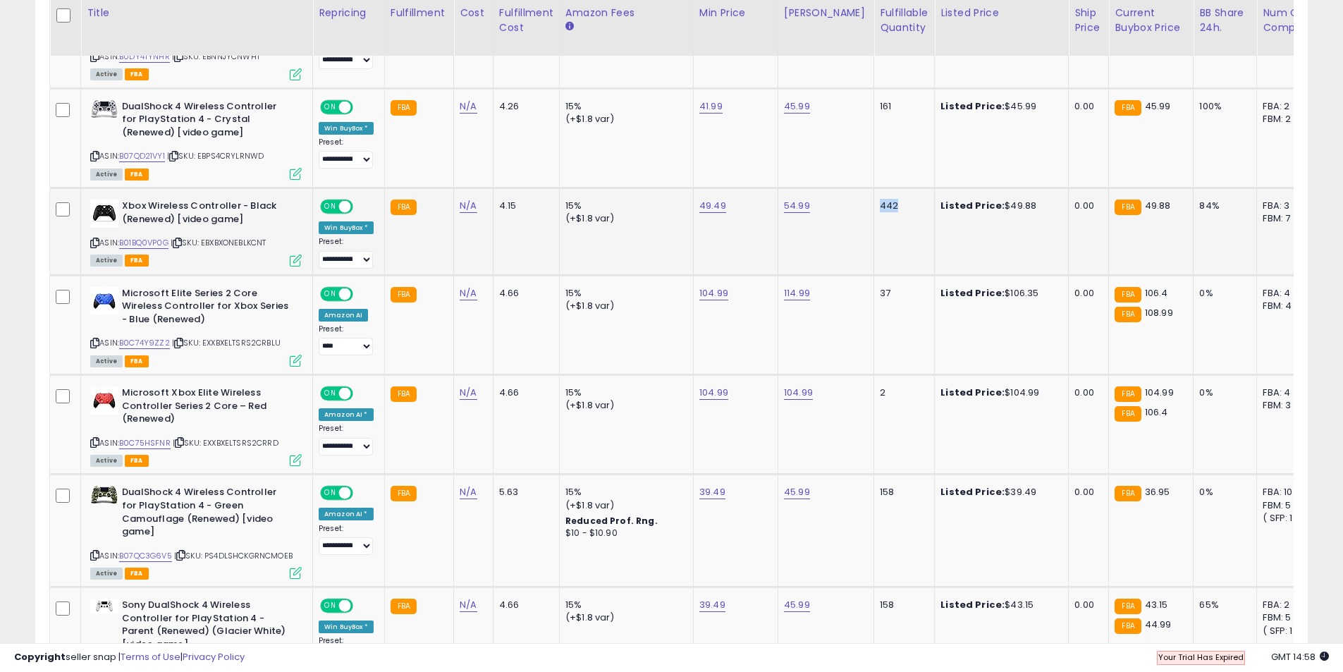
drag, startPoint x: 896, startPoint y: 202, endPoint x: 861, endPoint y: 209, distance: 36.1
click at [874, 204] on td "442" at bounding box center [904, 231] width 61 height 87
click at [874, 248] on td "442" at bounding box center [904, 231] width 61 height 87
click at [160, 247] on link "B01BQ0VP0G" at bounding box center [143, 243] width 49 height 12
click at [154, 250] on div "ASIN: B01BQ0VP0G | SKU: EBXBXONEBLKCNT Active FBA" at bounding box center [196, 233] width 212 height 66
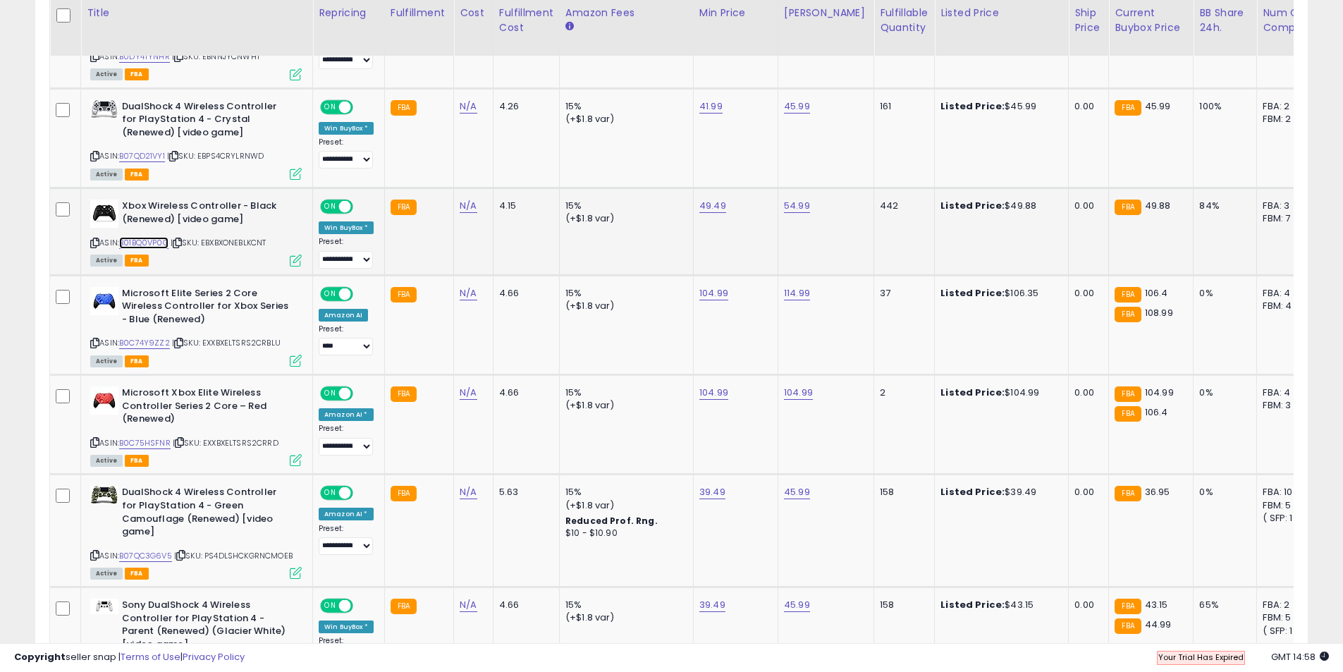
click at [156, 243] on link "B01BQ0VP0G" at bounding box center [143, 243] width 49 height 12
